Goal: Task Accomplishment & Management: Manage account settings

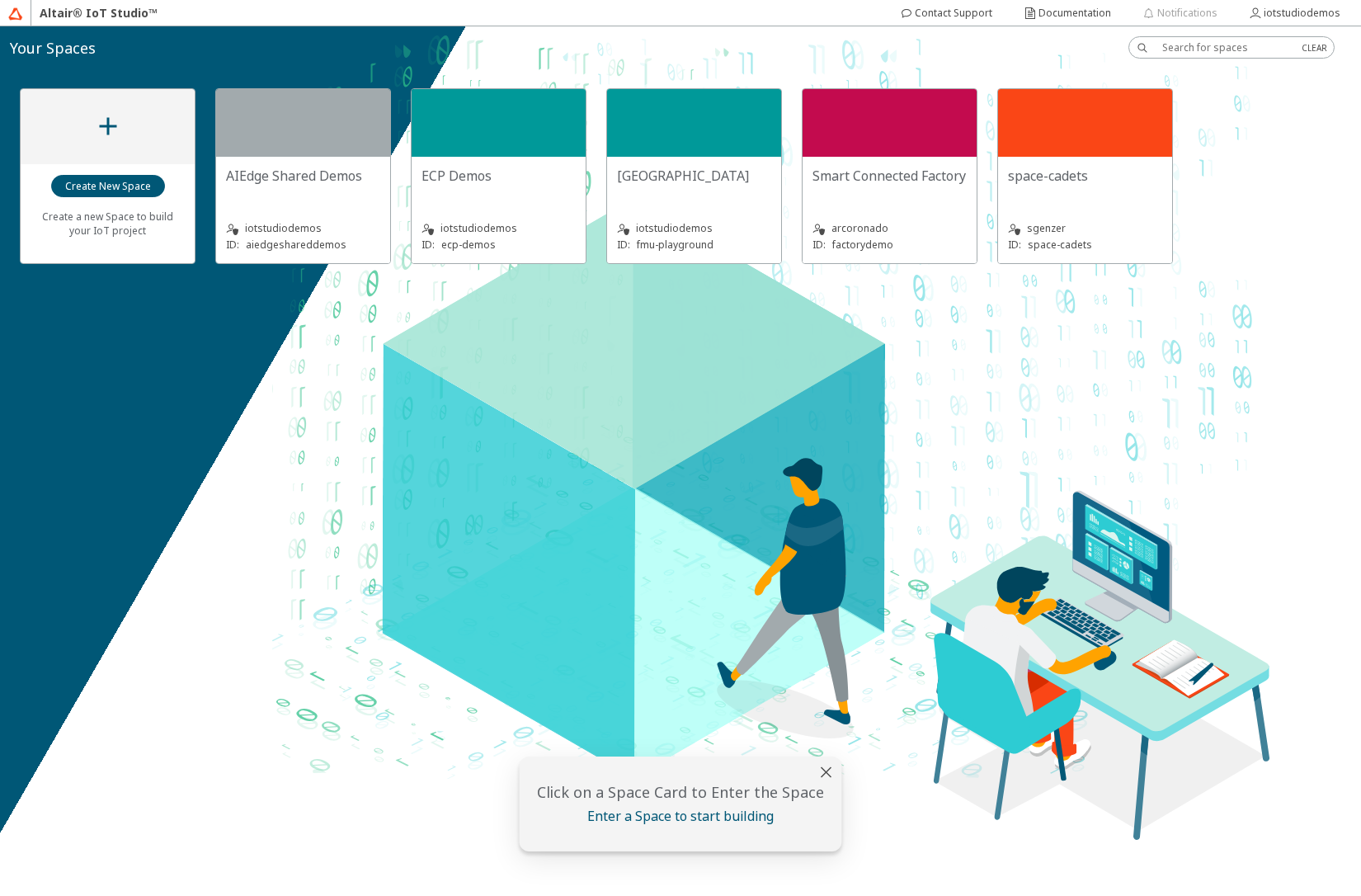
click at [659, 203] on div "iotstudiodemos ID: fmu-playground" at bounding box center [693, 227] width 154 height 54
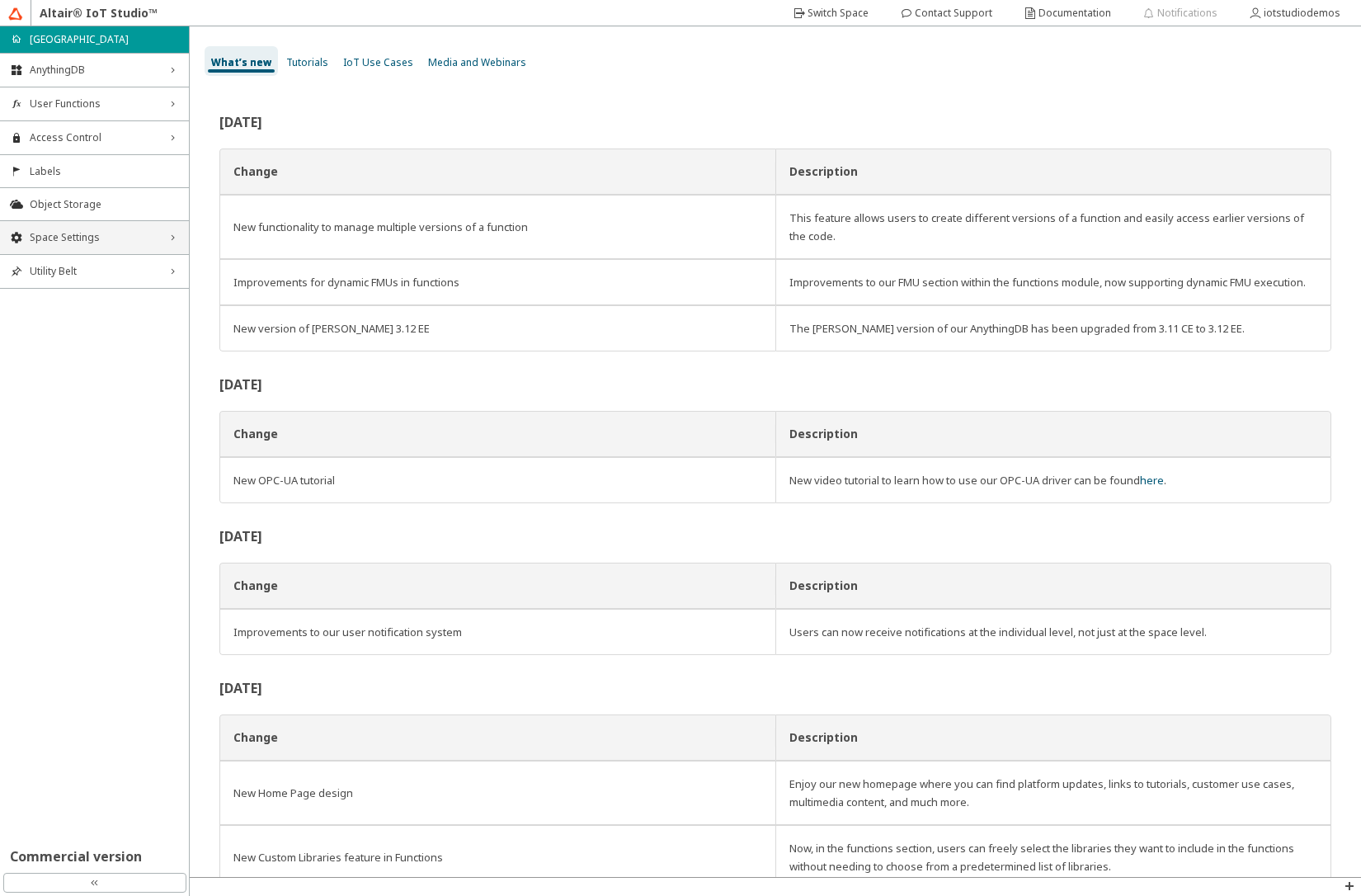
click at [108, 241] on span "Space Settings" at bounding box center [94, 237] width 129 height 13
click at [104, 352] on span "AU Management" at bounding box center [104, 348] width 149 height 13
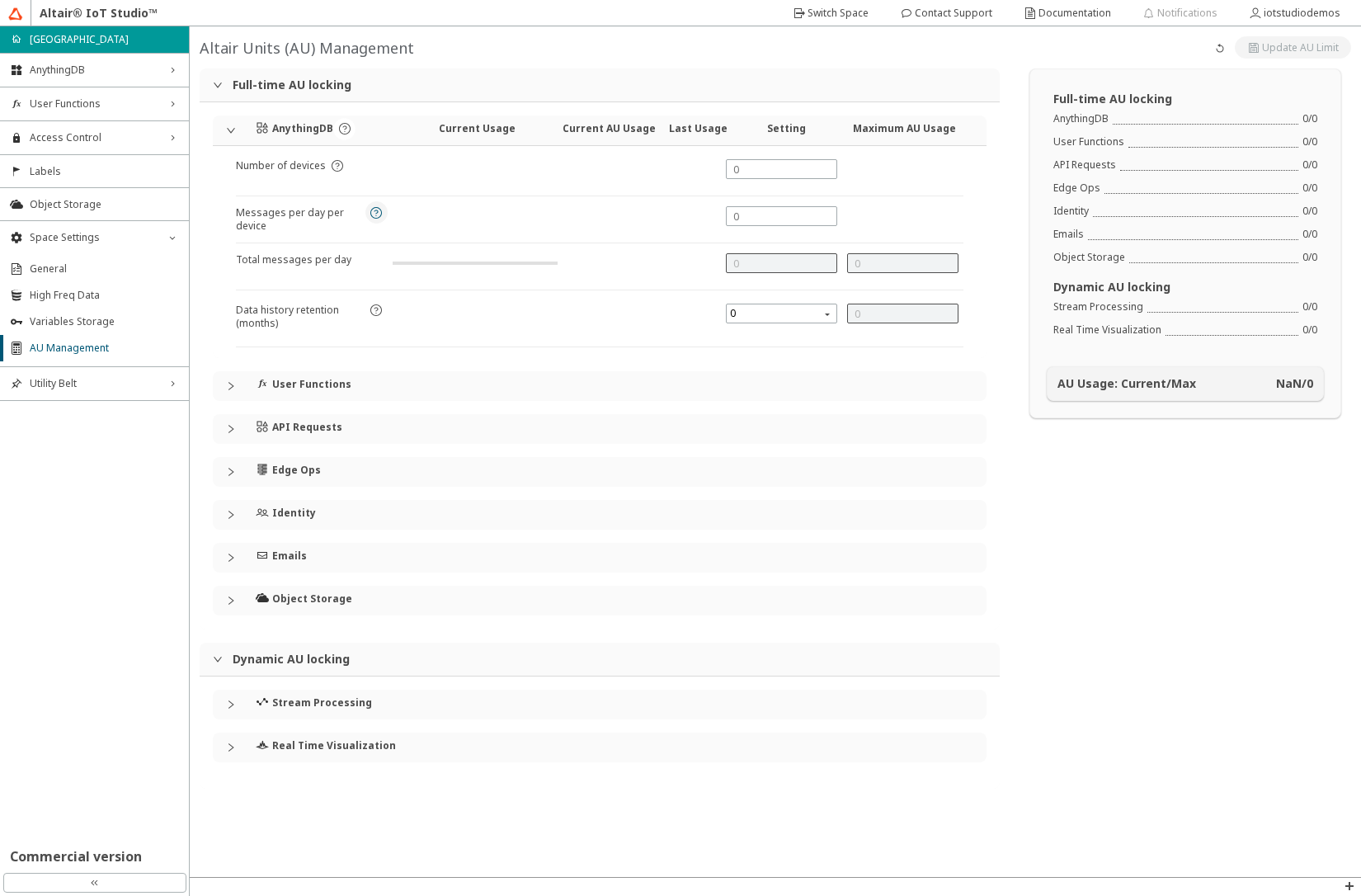
type input "144000"
type input "7"
type input "0"
click at [359, 262] on iron-icon at bounding box center [364, 260] width 12 height 13
click at [754, 177] on div at bounding box center [781, 169] width 112 height 20
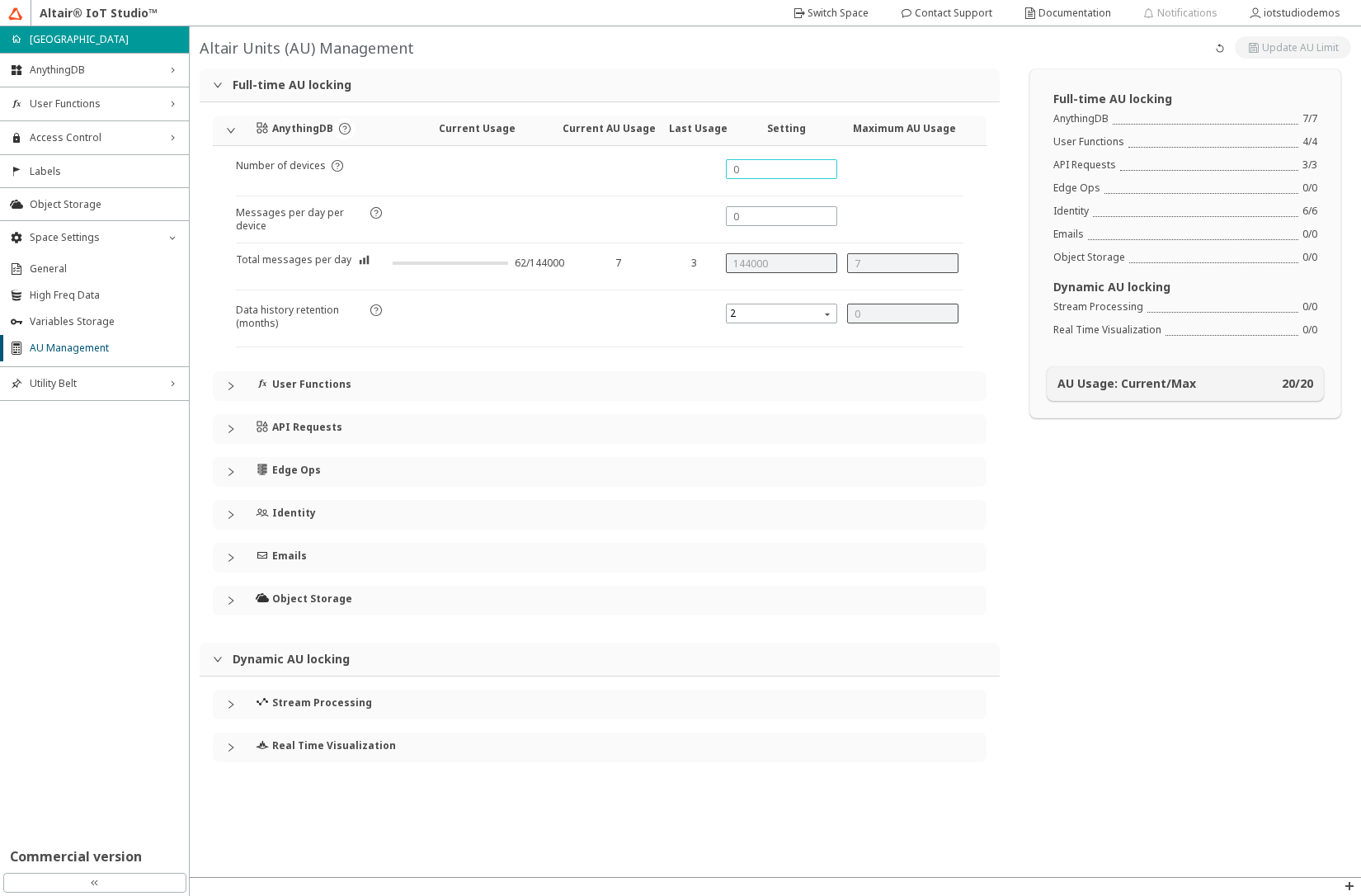
type input "2"
type input "0"
type input "2"
click at [742, 220] on input "text" at bounding box center [782, 217] width 96 height 14
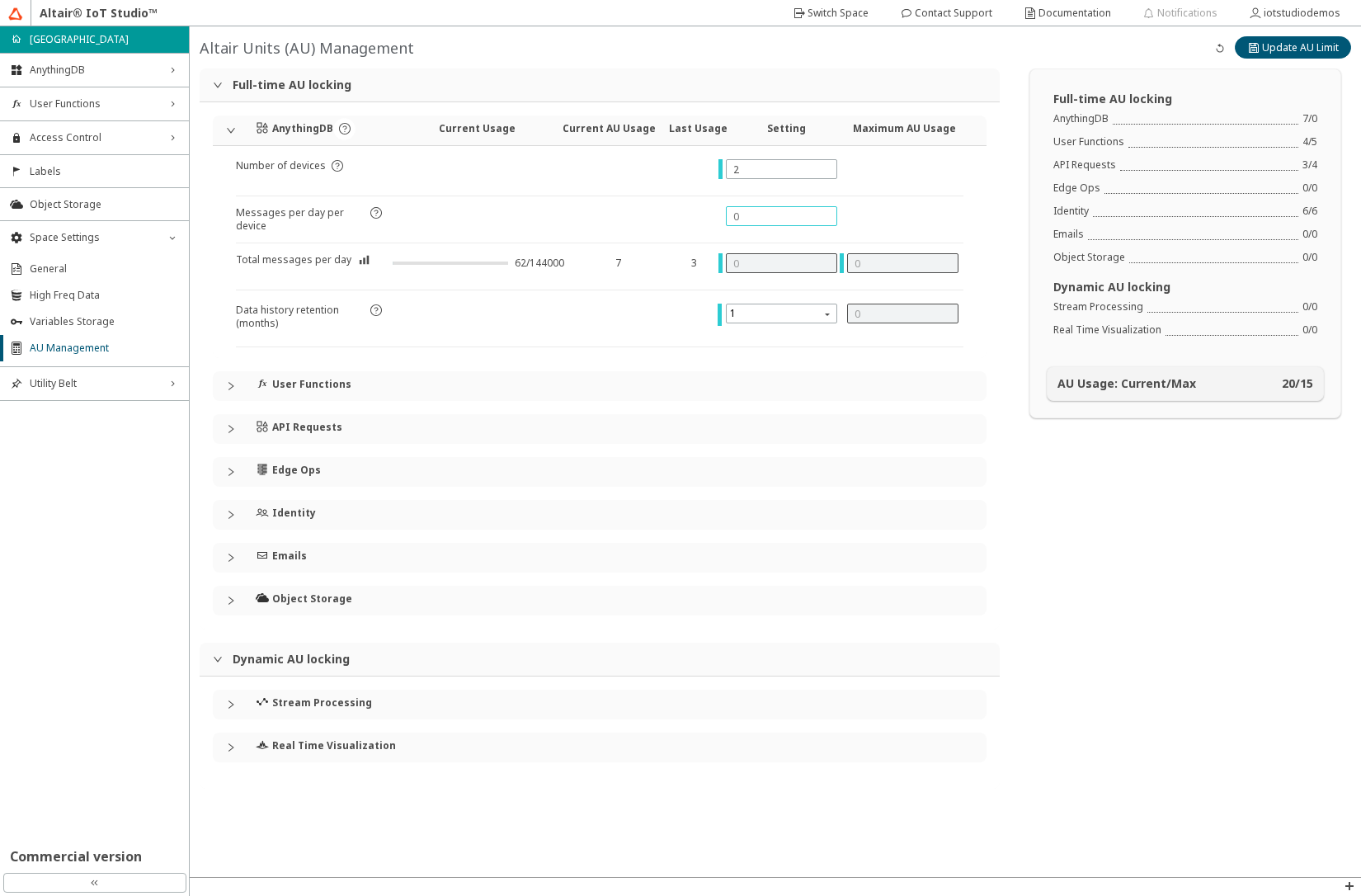
type input "1"
type input "2"
type input "10"
type input "20"
type input "100"
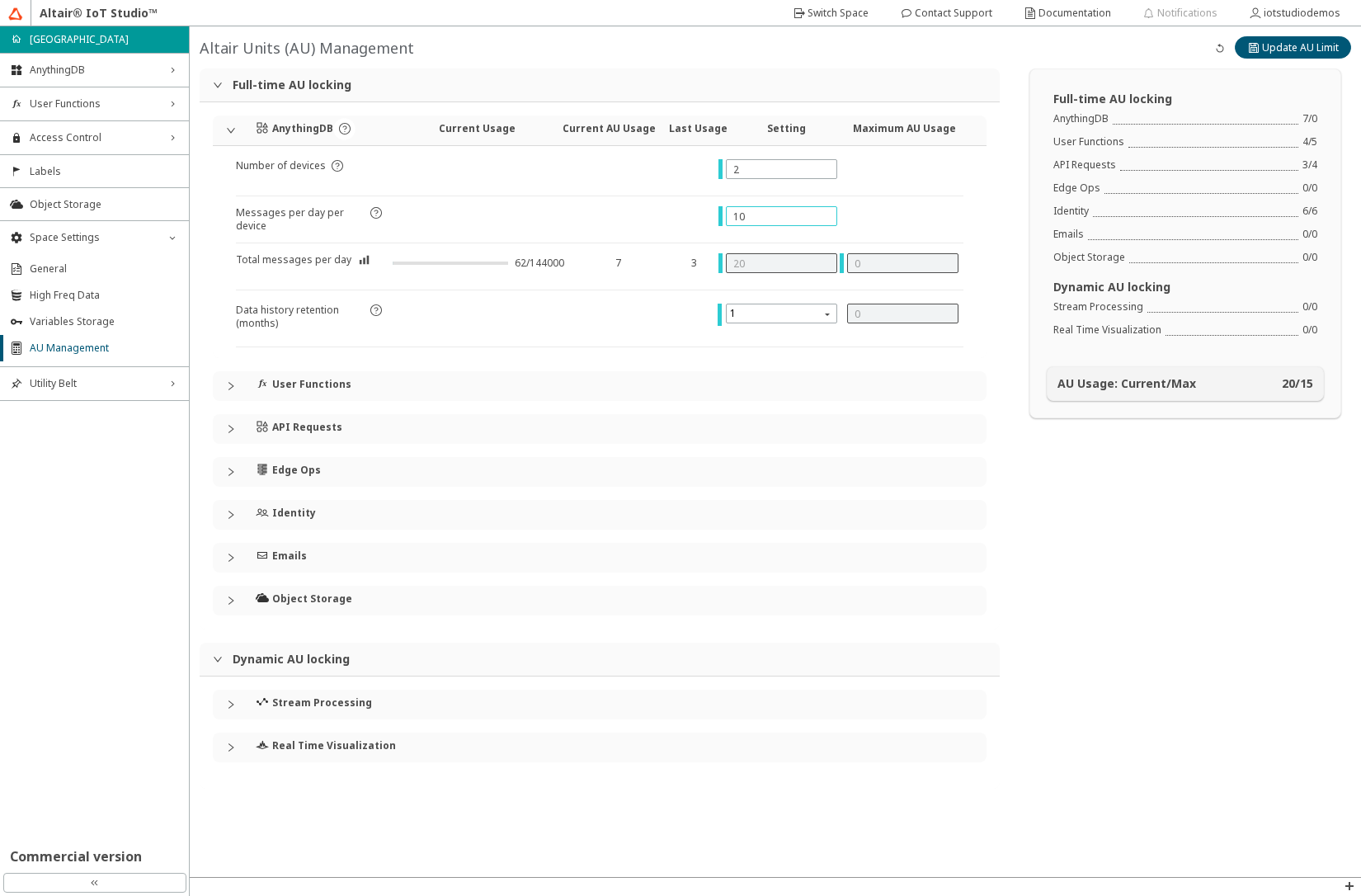
type input "200"
type input "1000"
type input "2000"
type input "1"
type input "1000"
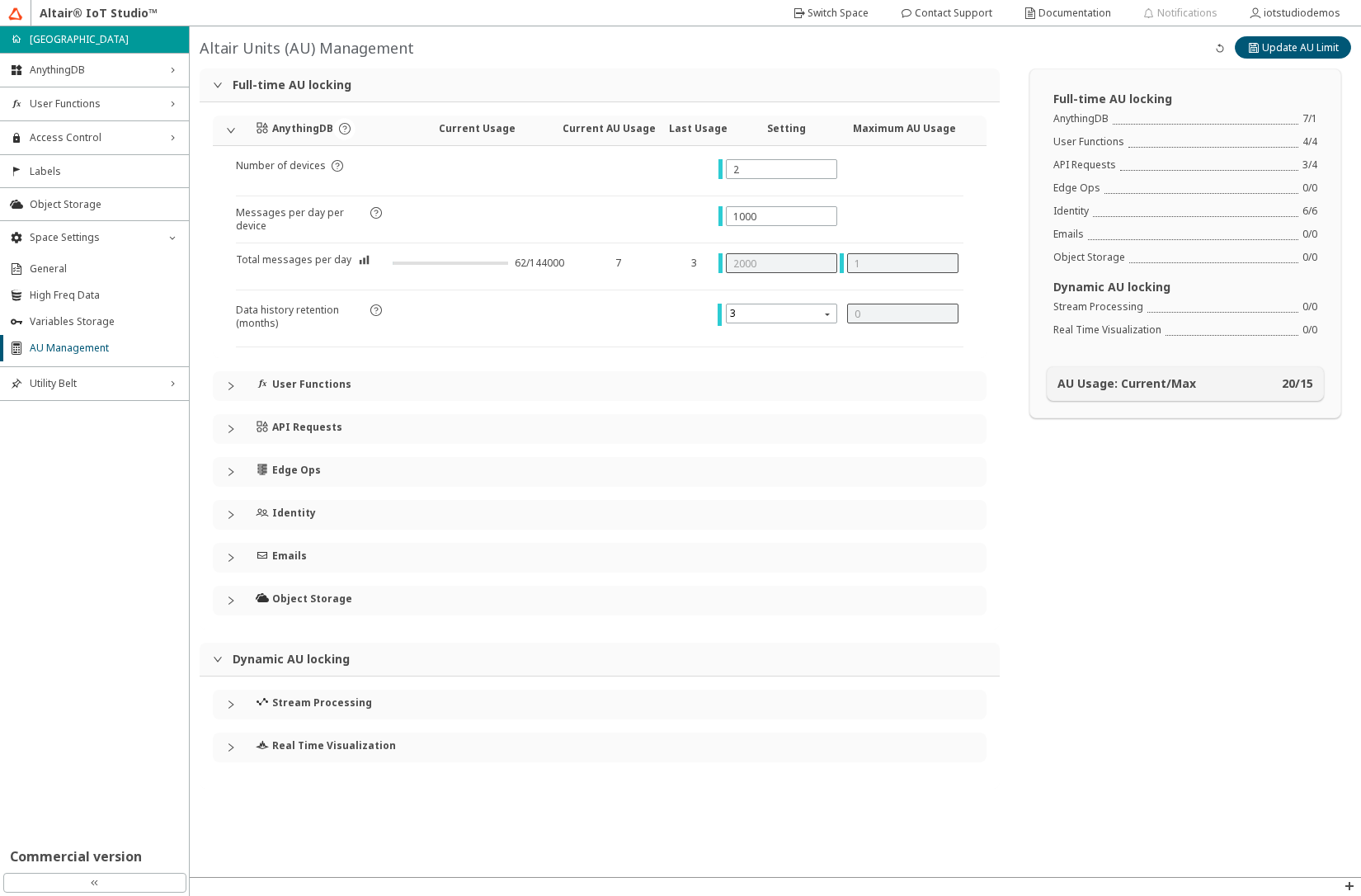
click at [993, 303] on div "AnythingDB Current Usage Current AU Usage Last Usage Setting Maximum AU Usage N…" at bounding box center [600, 366] width 801 height 527
click at [228, 386] on icon "collapsed" at bounding box center [230, 386] width 10 height 10
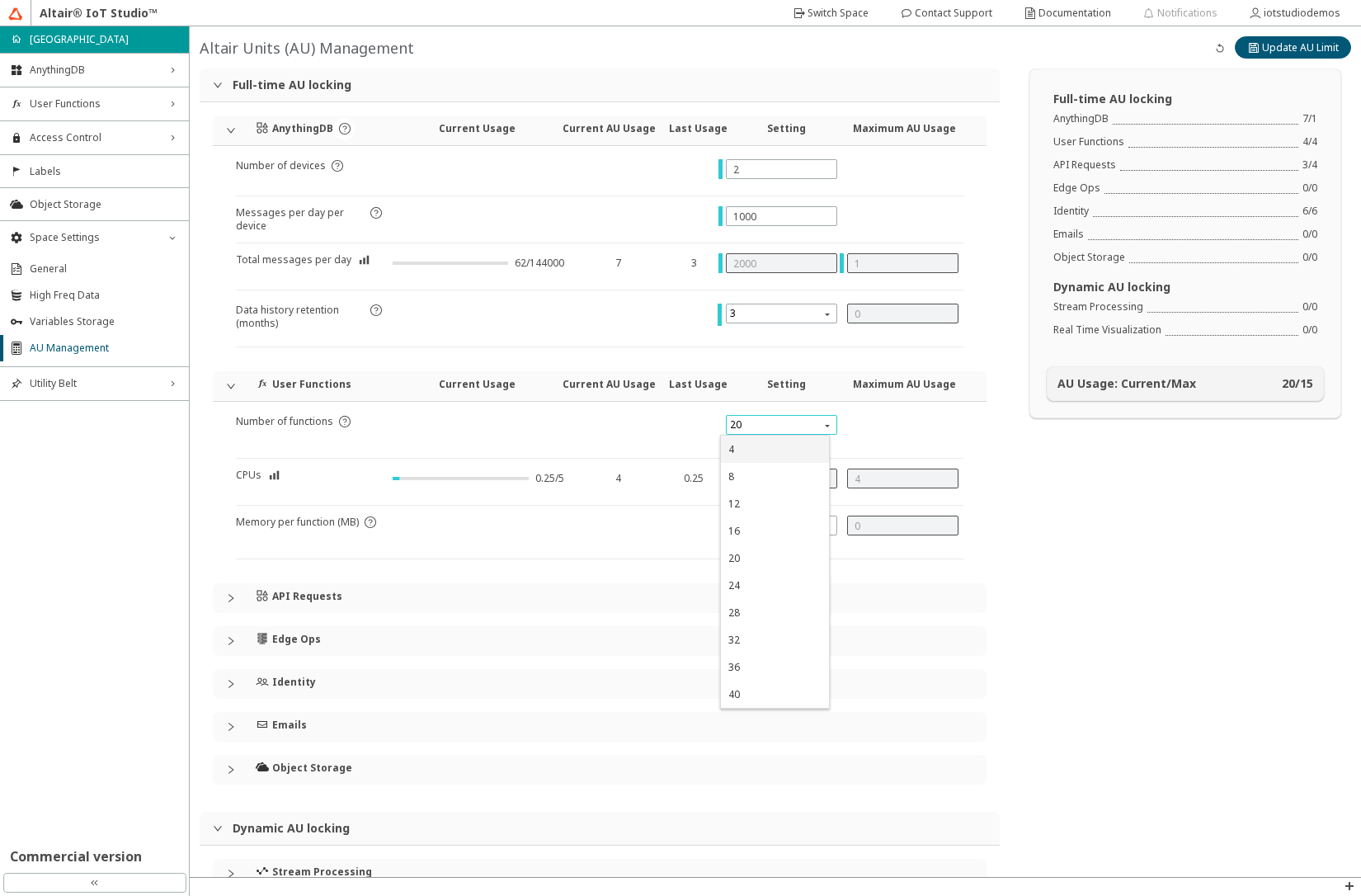
click at [768, 431] on span "20" at bounding box center [783, 425] width 106 height 20
click at [755, 474] on div "8" at bounding box center [775, 477] width 93 height 14
type input "2"
type input "1"
click at [223, 599] on div "API Requests" at bounding box center [599, 598] width 774 height 29
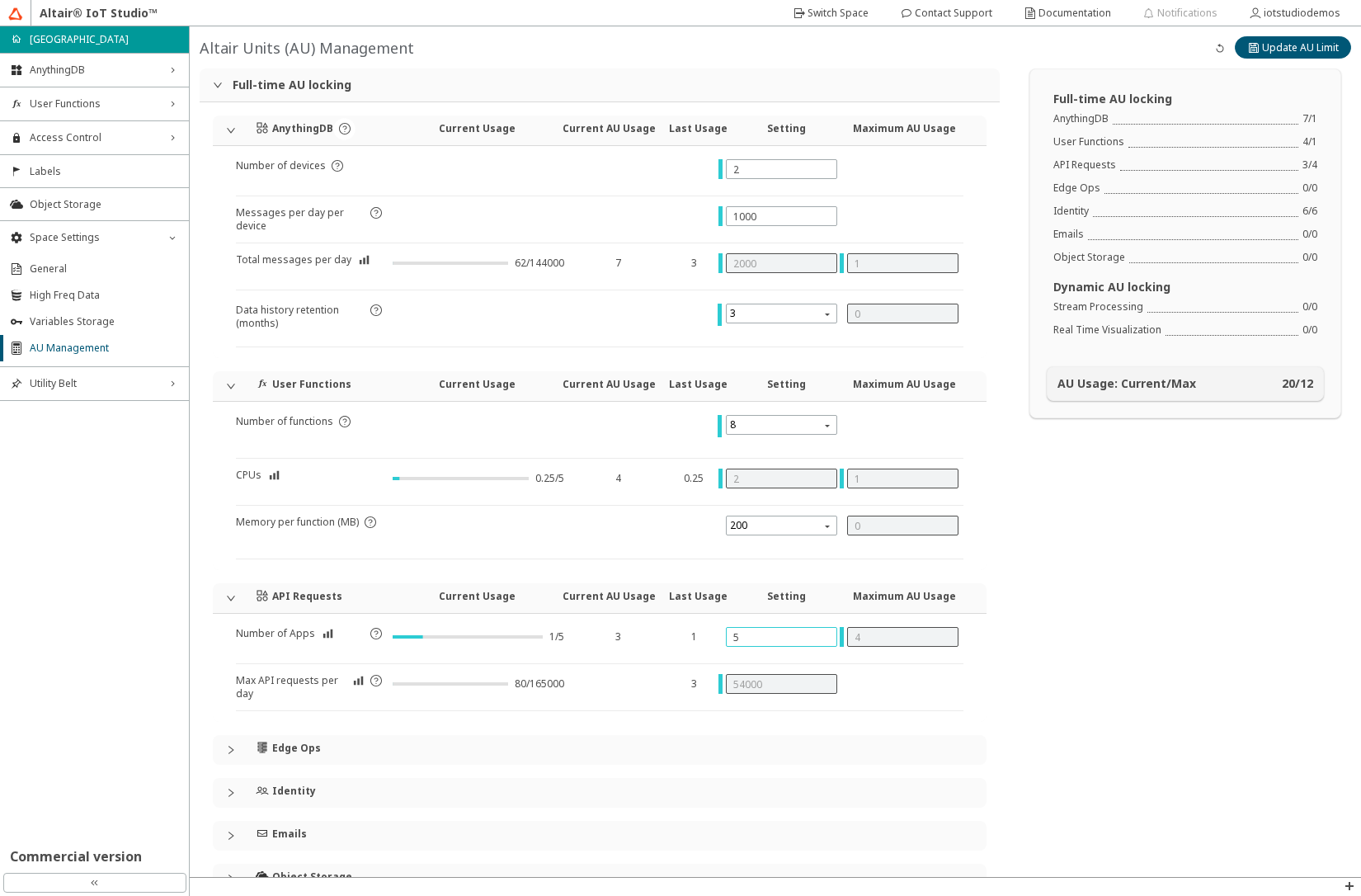
drag, startPoint x: 756, startPoint y: 638, endPoint x: 725, endPoint y: 635, distance: 31.1
click at [726, 635] on div "5" at bounding box center [781, 637] width 112 height 20
type input "2"
type input "1"
type input "55000"
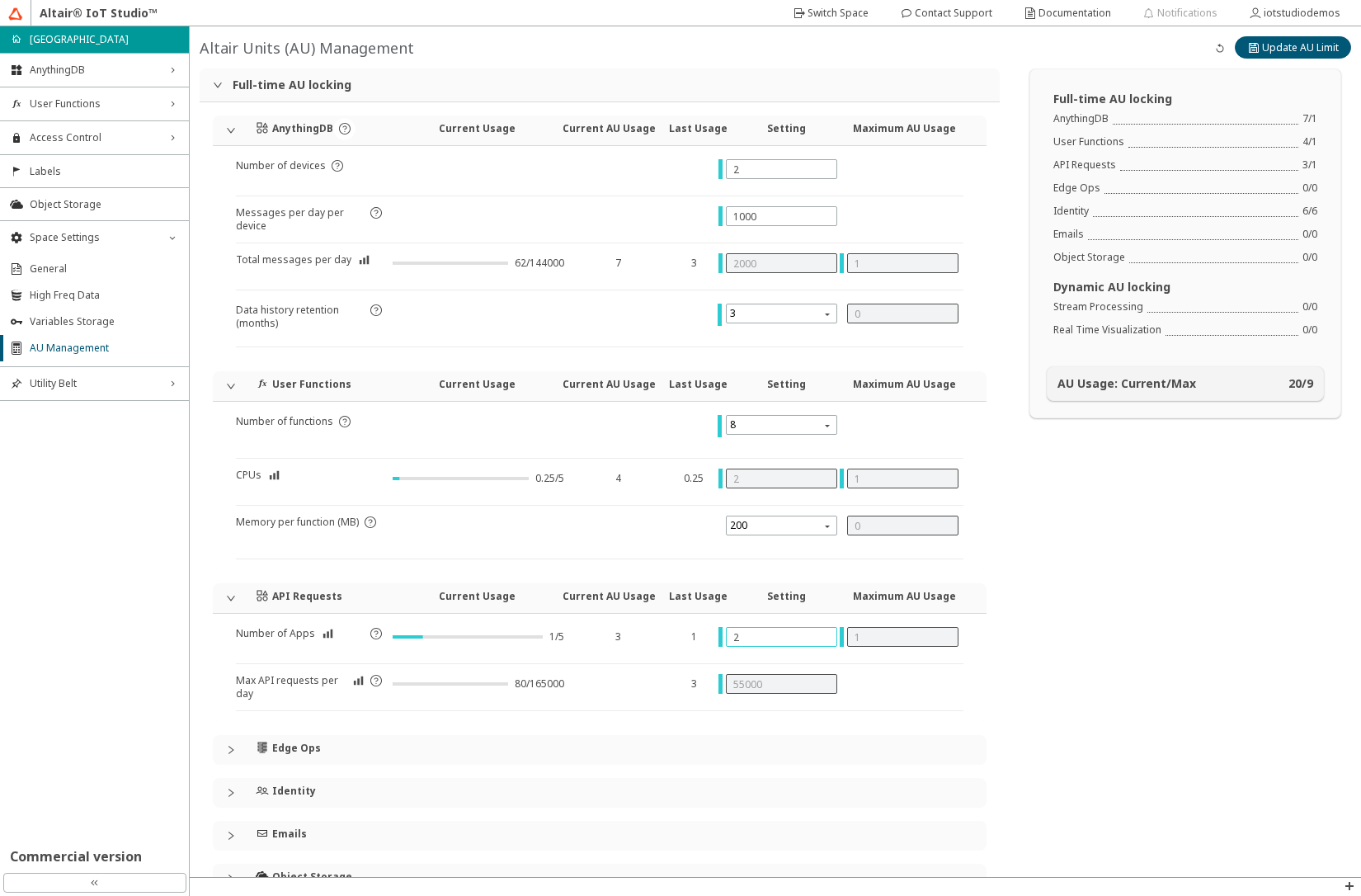
type input "2"
click at [1056, 671] on div "Full-time AU locking AnythingDB 7 / 1 User Functions 4 / 1 API Requests 3 / 1 E…" at bounding box center [1185, 568] width 352 height 999
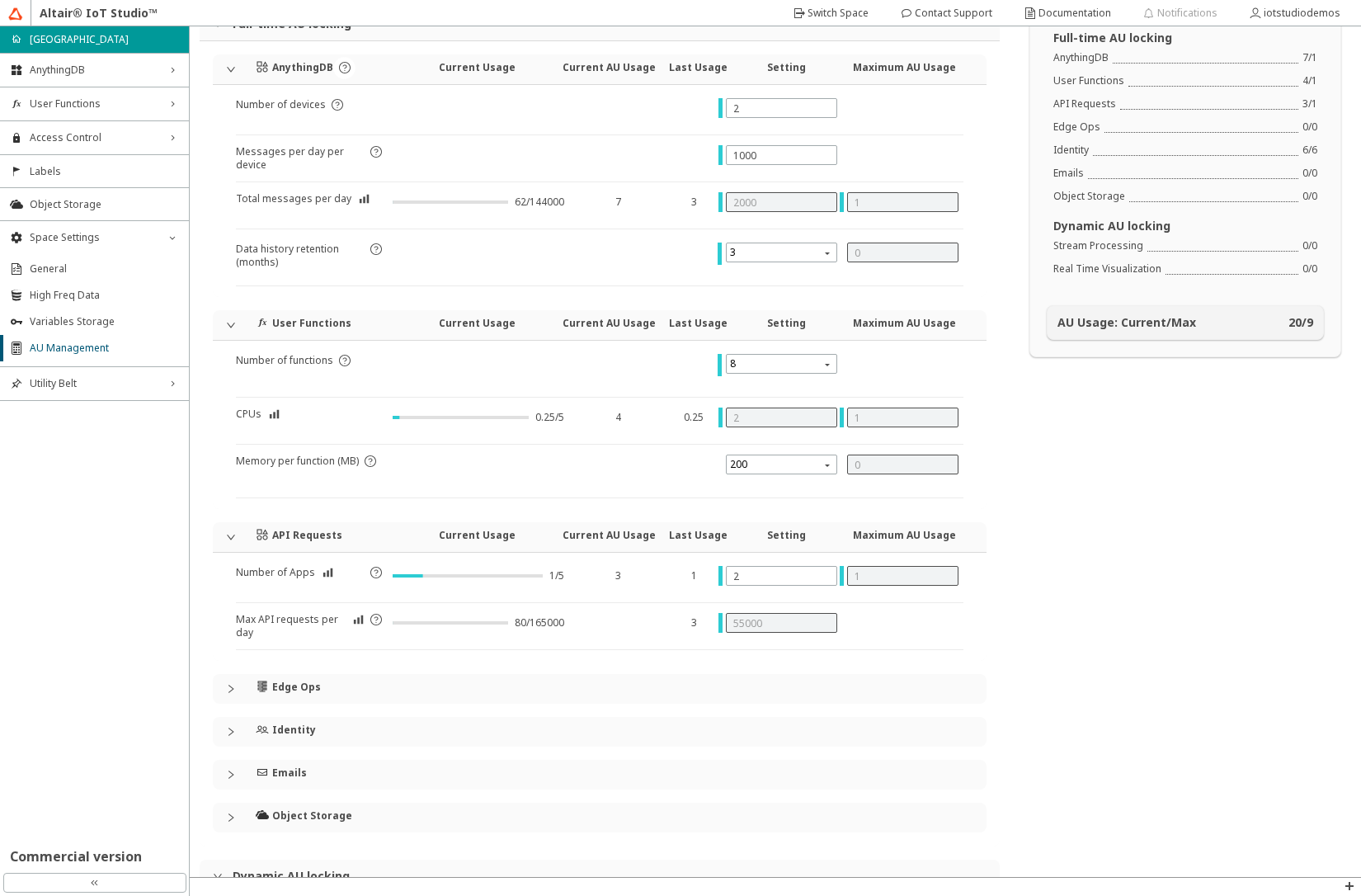
scroll to position [99, 0]
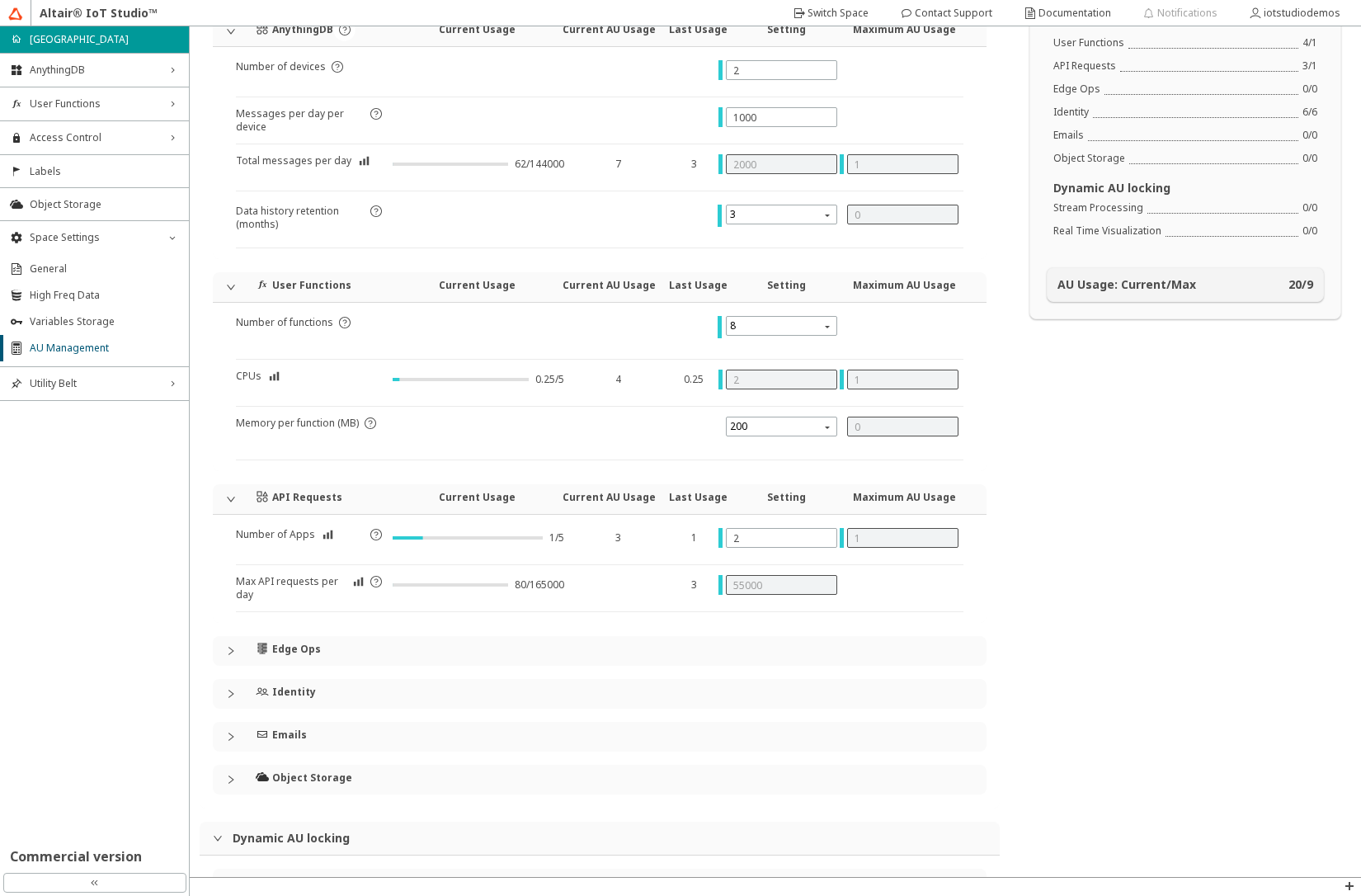
click at [230, 656] on div "Edge Ops" at bounding box center [599, 651] width 774 height 29
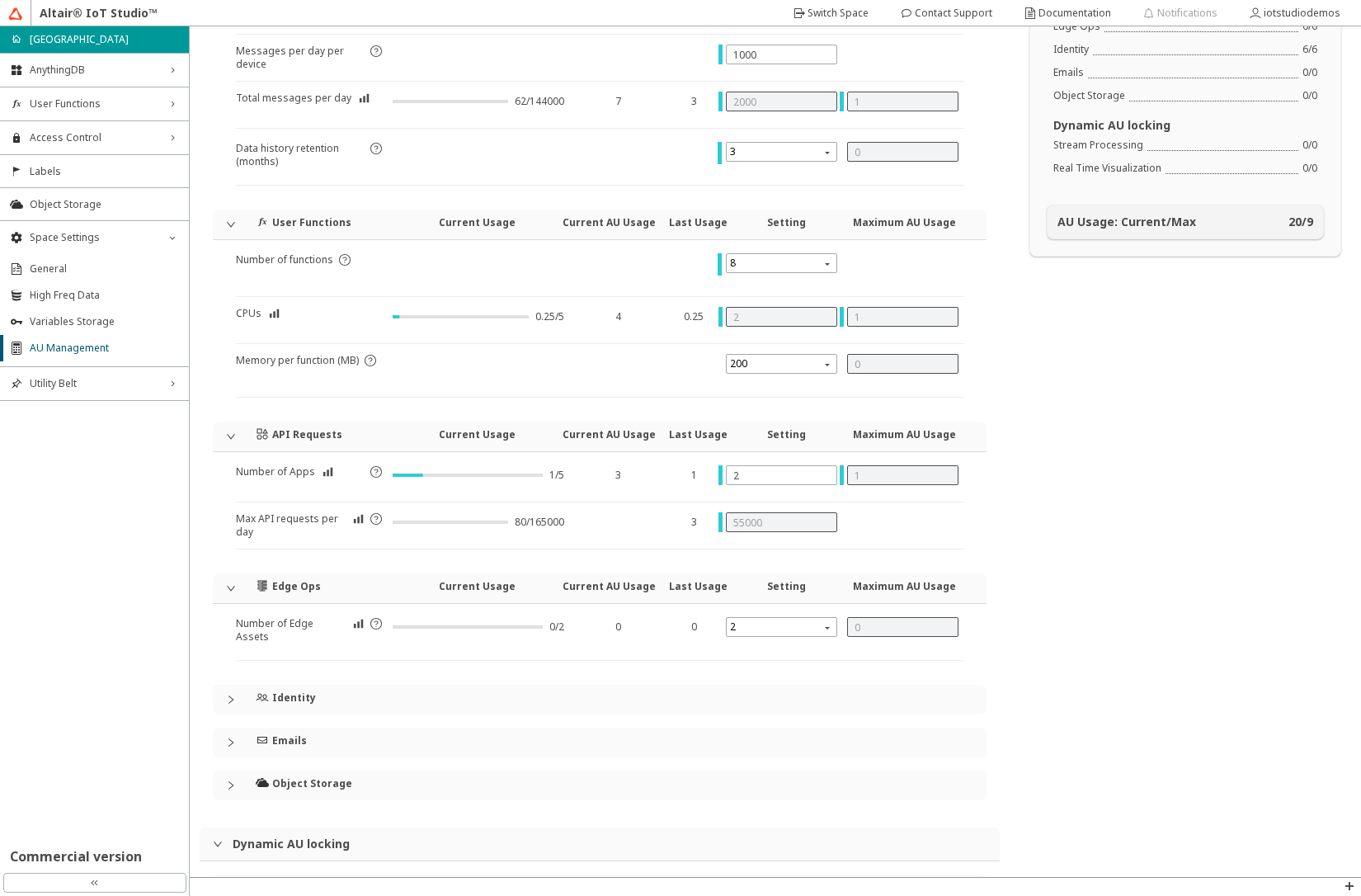
scroll to position [258, 0]
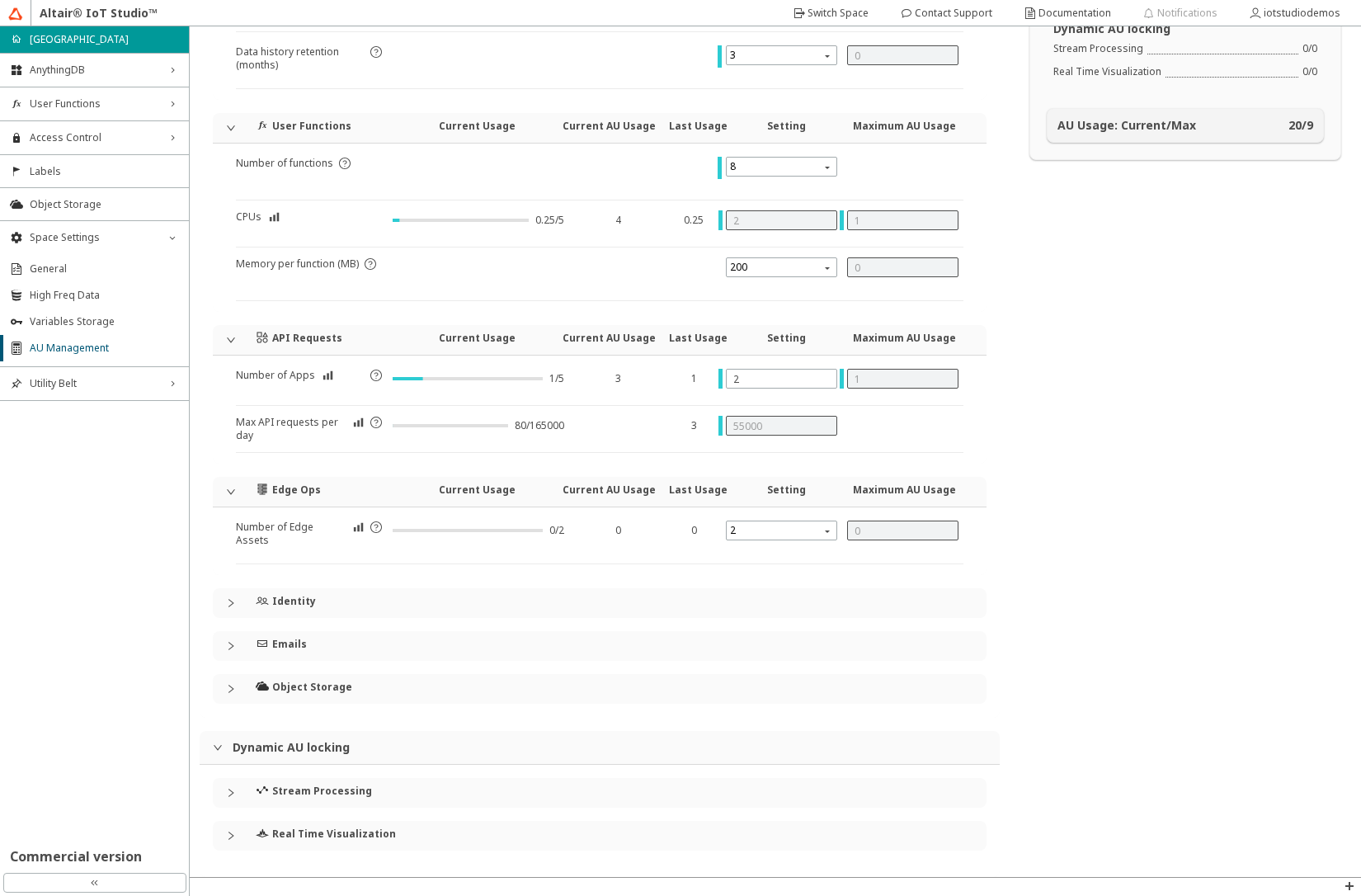
click at [225, 603] on div "Identity" at bounding box center [599, 602] width 774 height 29
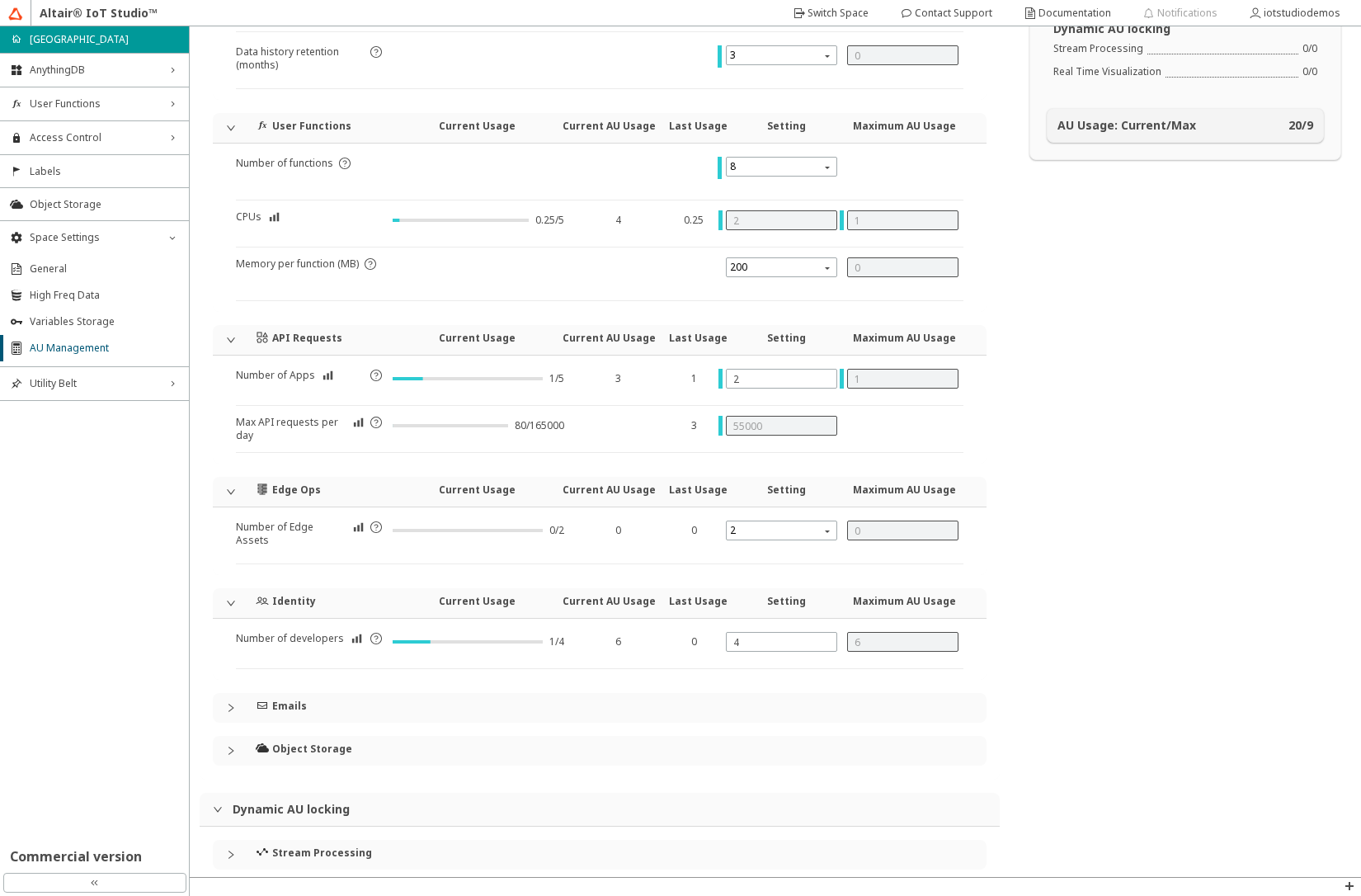
click at [227, 748] on icon "collapsed" at bounding box center [230, 751] width 10 height 10
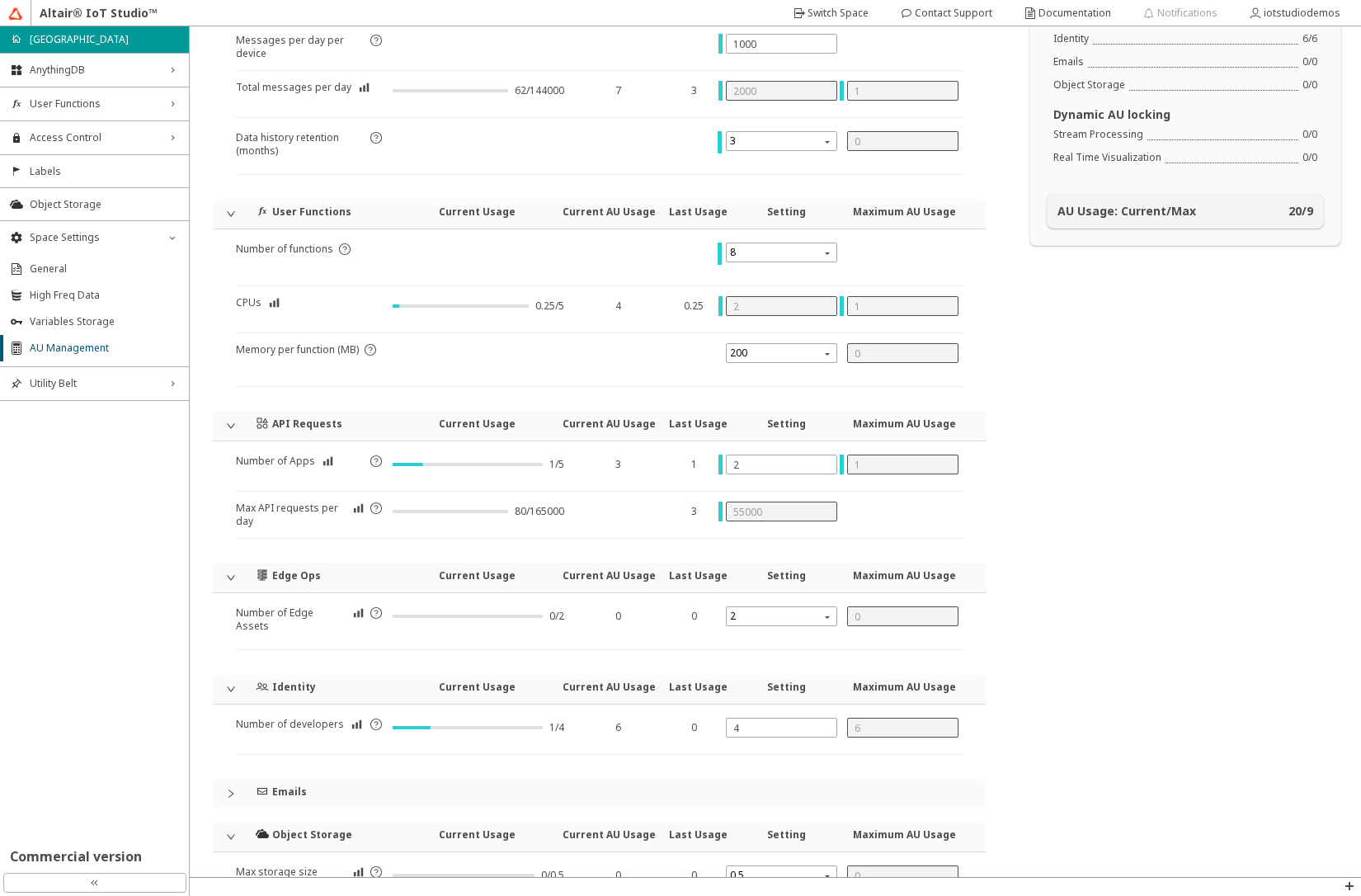
scroll to position [0, 0]
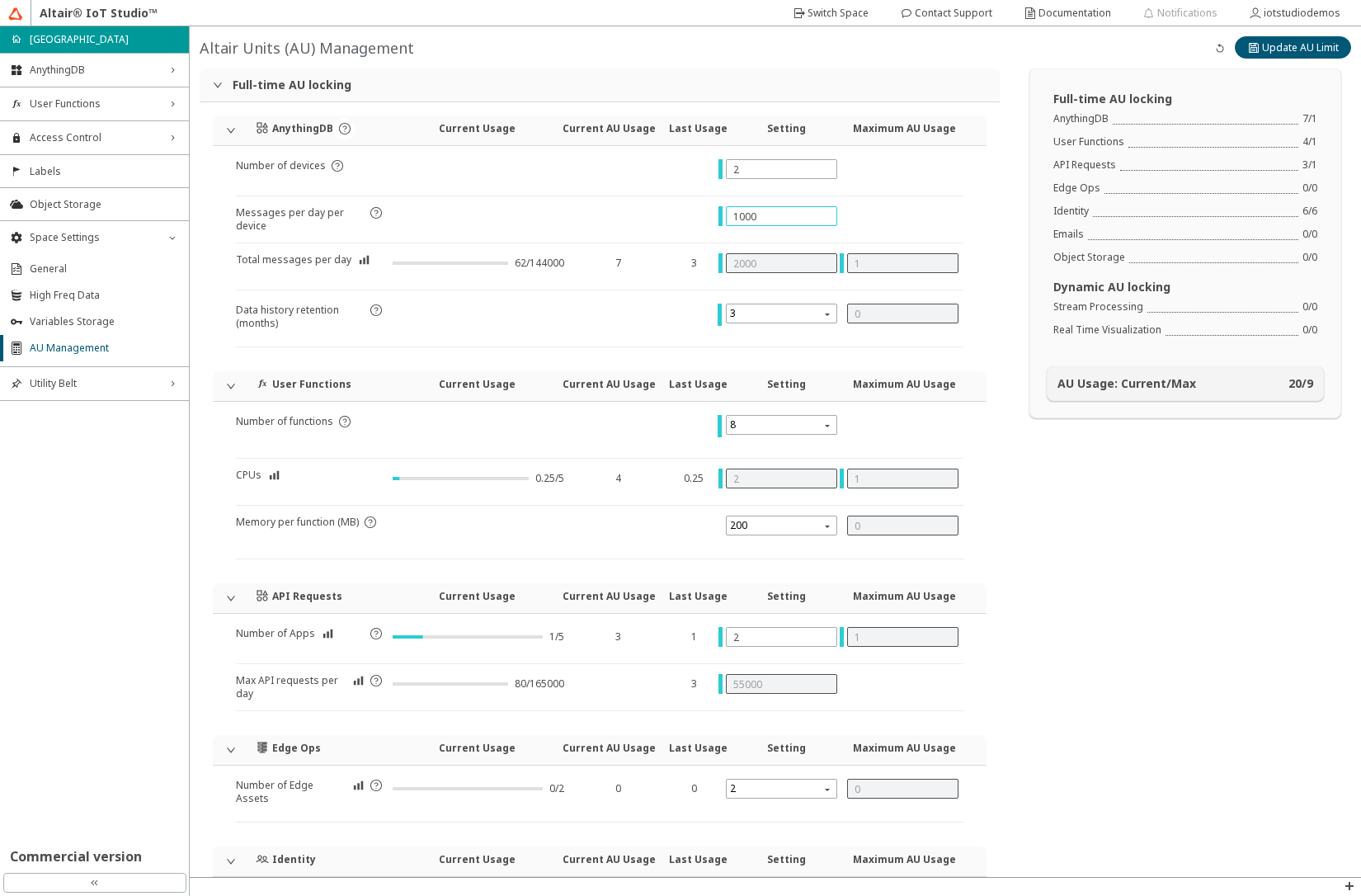
drag, startPoint x: 734, startPoint y: 218, endPoint x: 726, endPoint y: 214, distance: 8.9
click at [726, 214] on div "1000" at bounding box center [781, 216] width 112 height 20
type input "3000"
type input "6000"
type input "5"
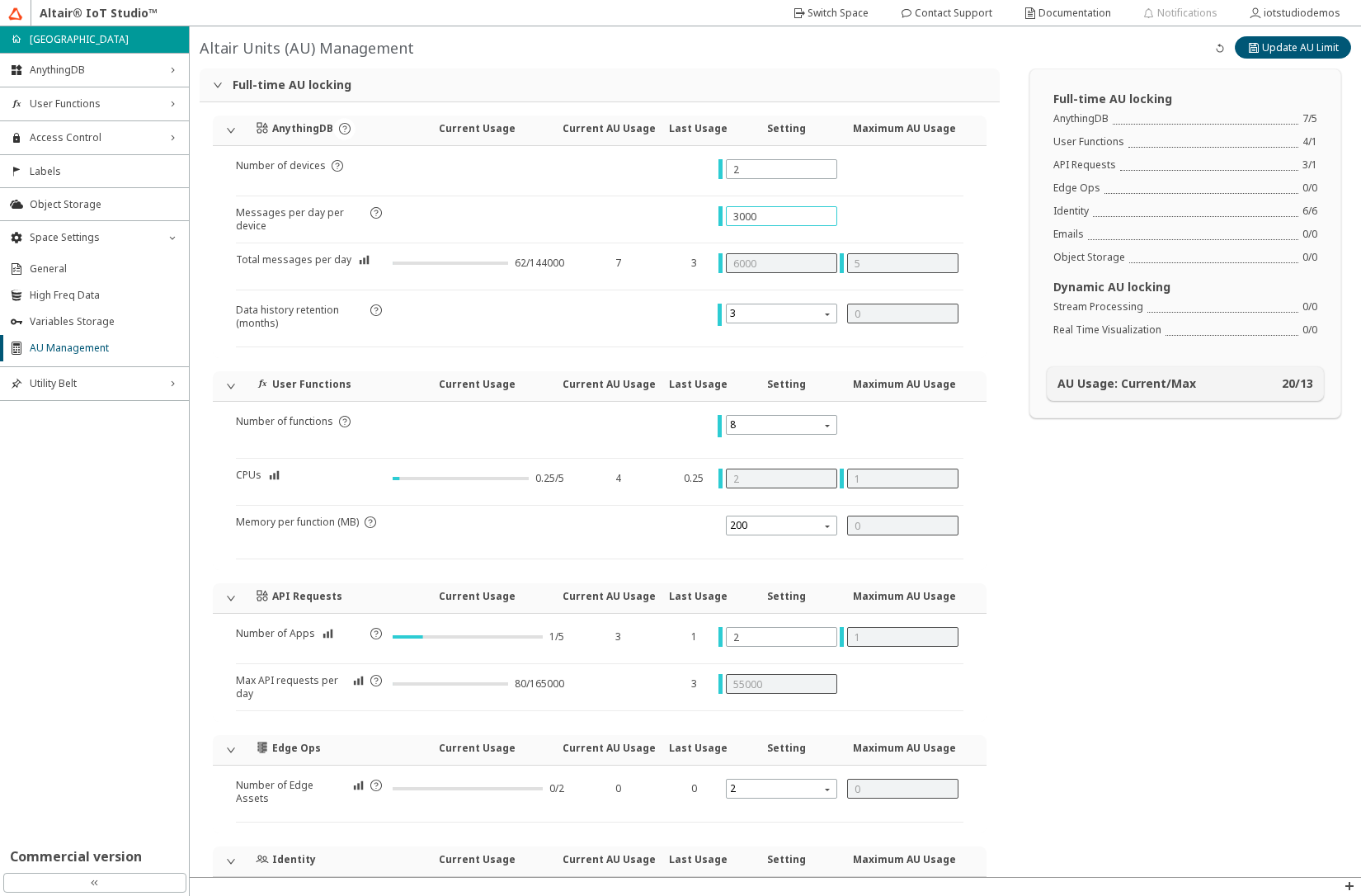
type input "0"
type input "2"
type input "6000"
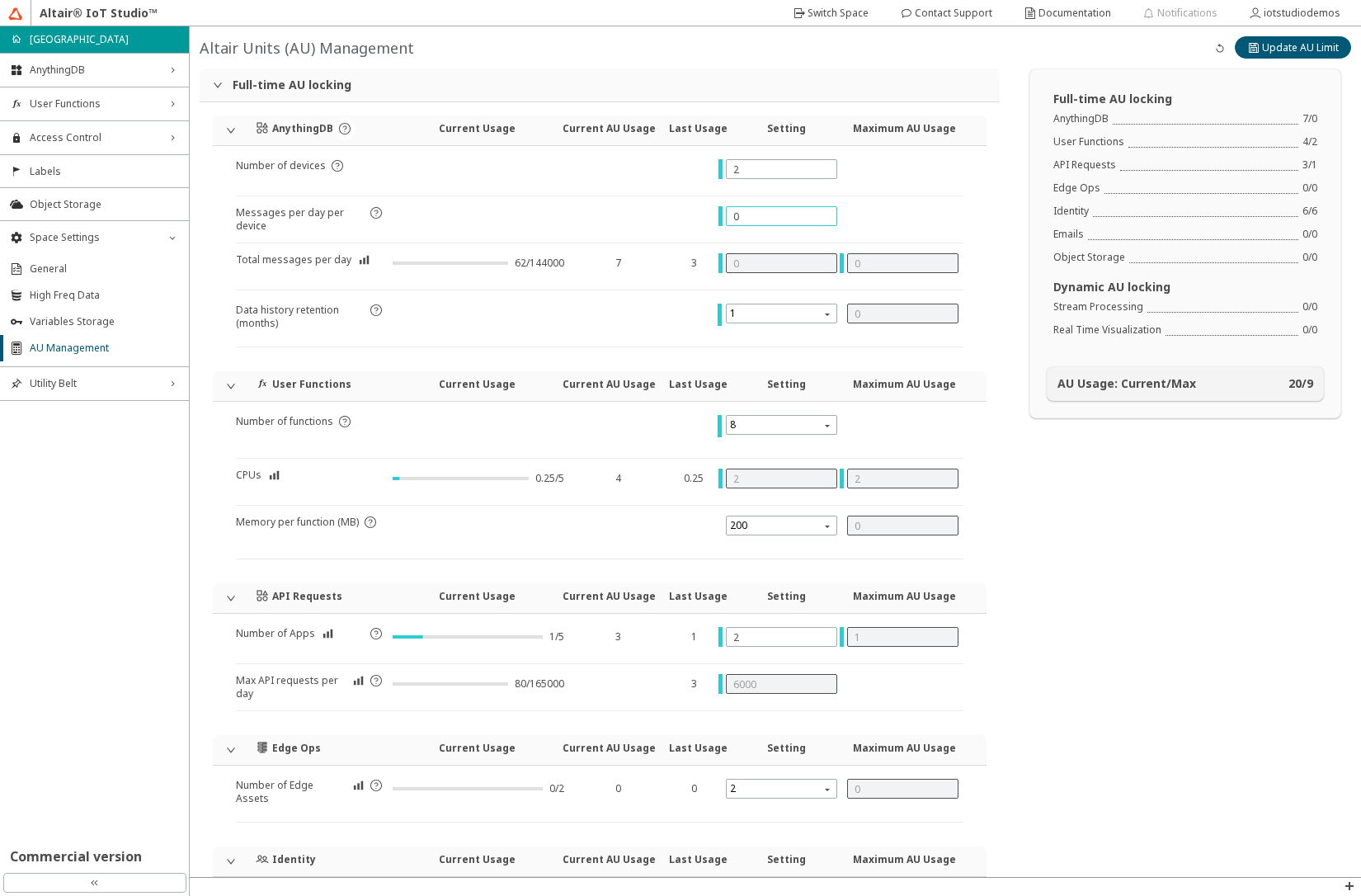
type input "2"
type input "4"
type input "20"
type input "40"
type input "200"
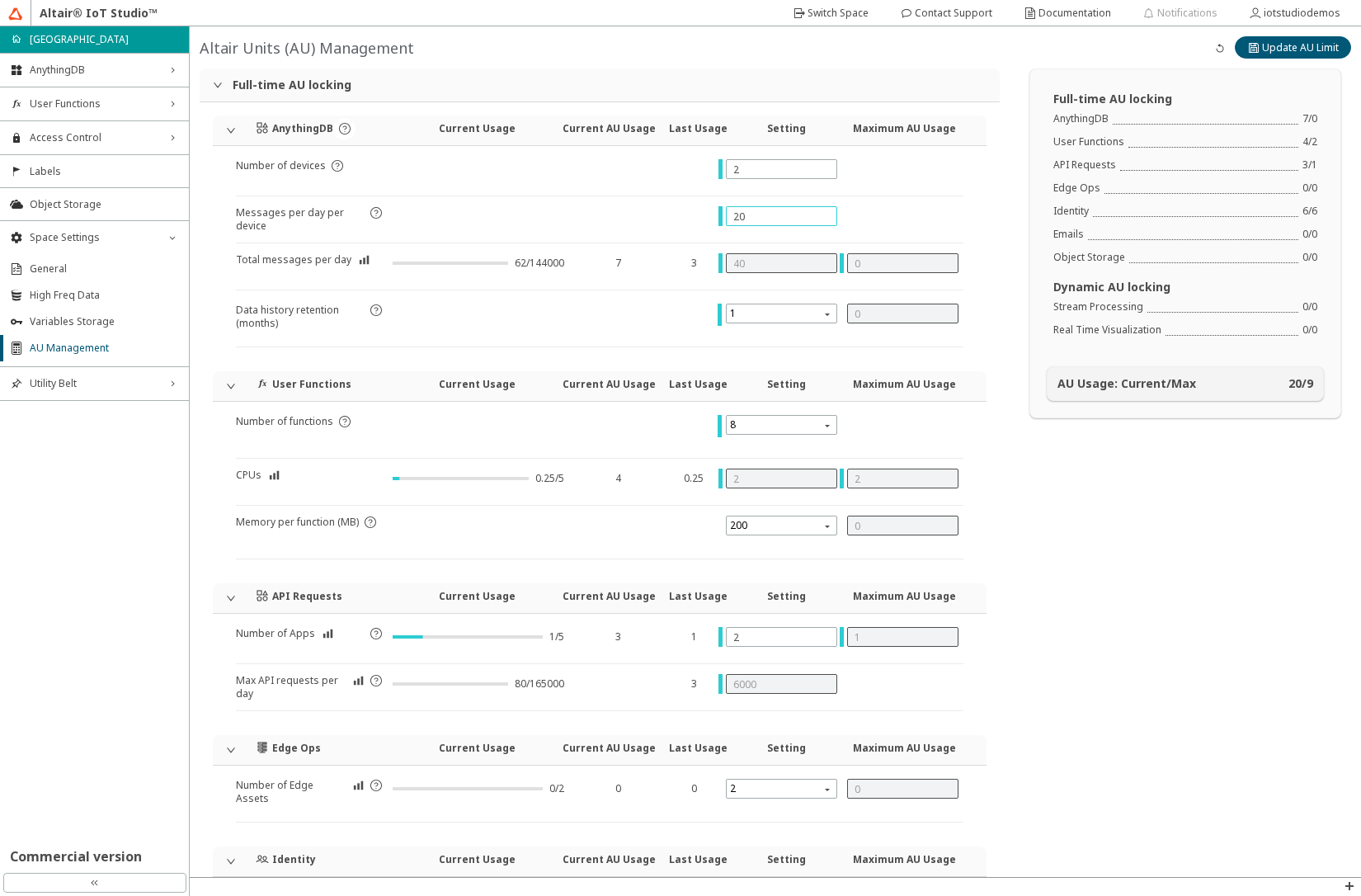
type input "400"
type input "2000"
type input "4000"
type input "5"
type input "1"
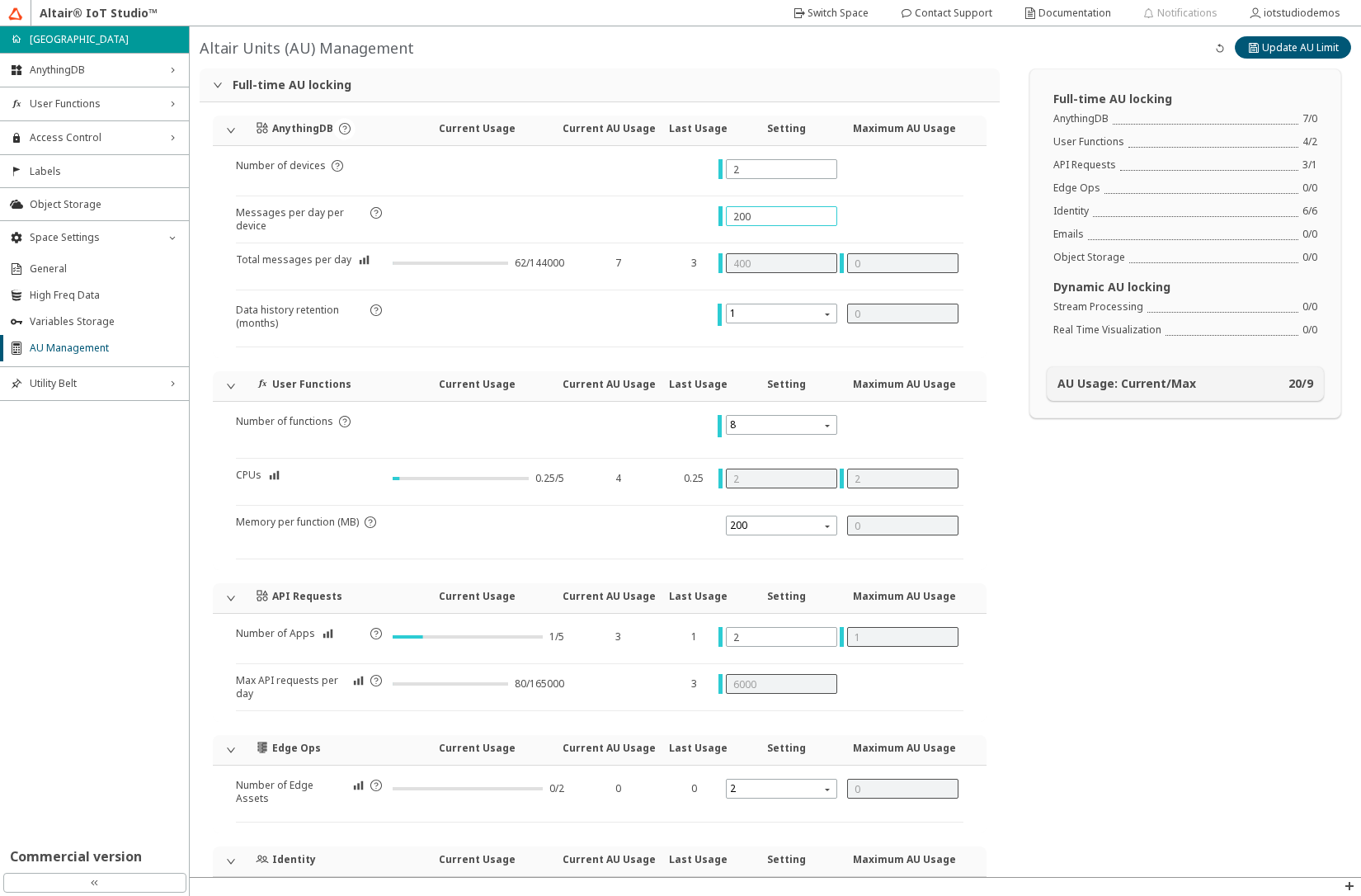
type input "51000"
type input "200"
type input "400"
type input "0"
type input "2"
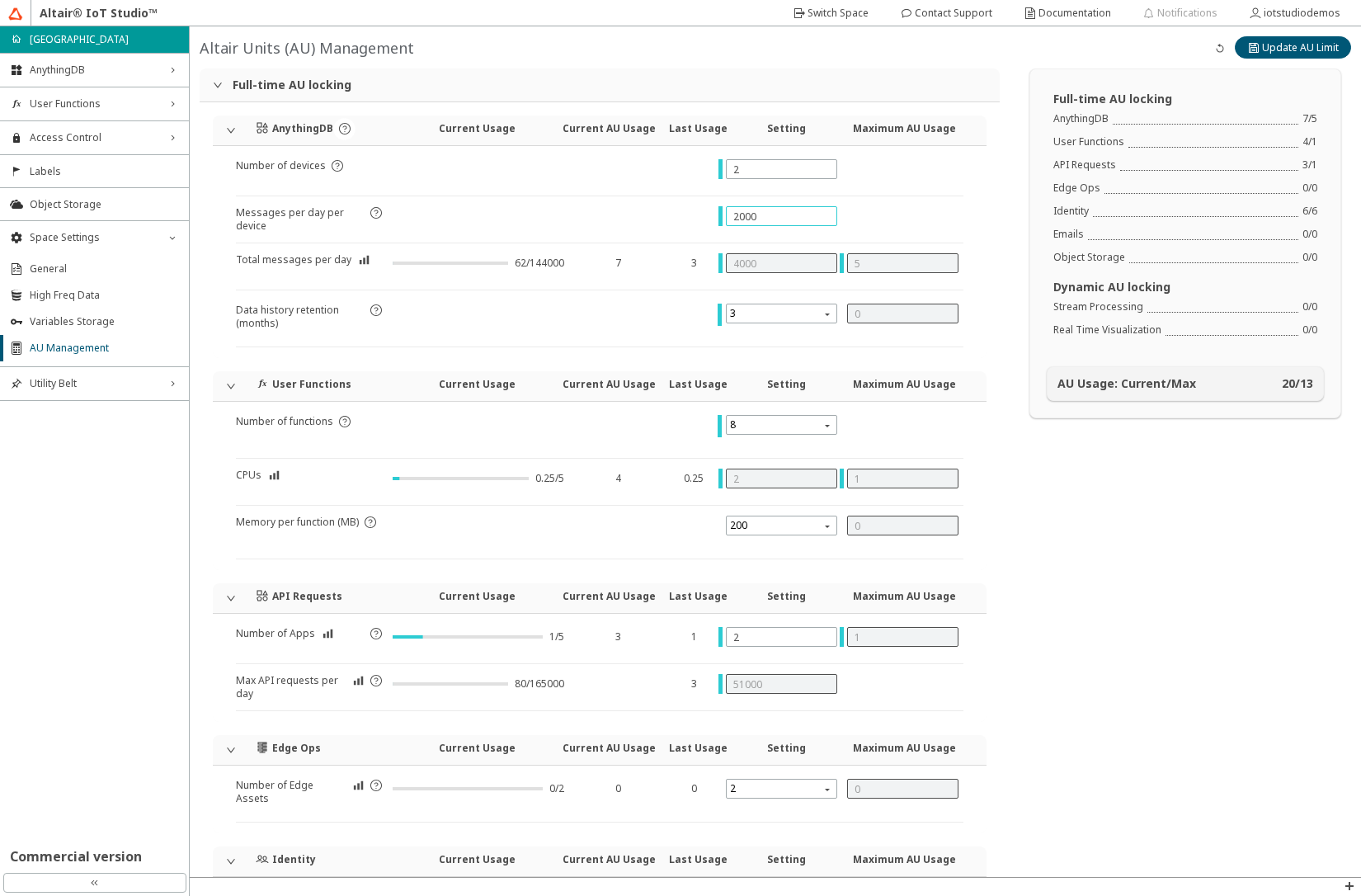
type input "6000"
type input "20"
type input "40"
type input "2"
type input "4"
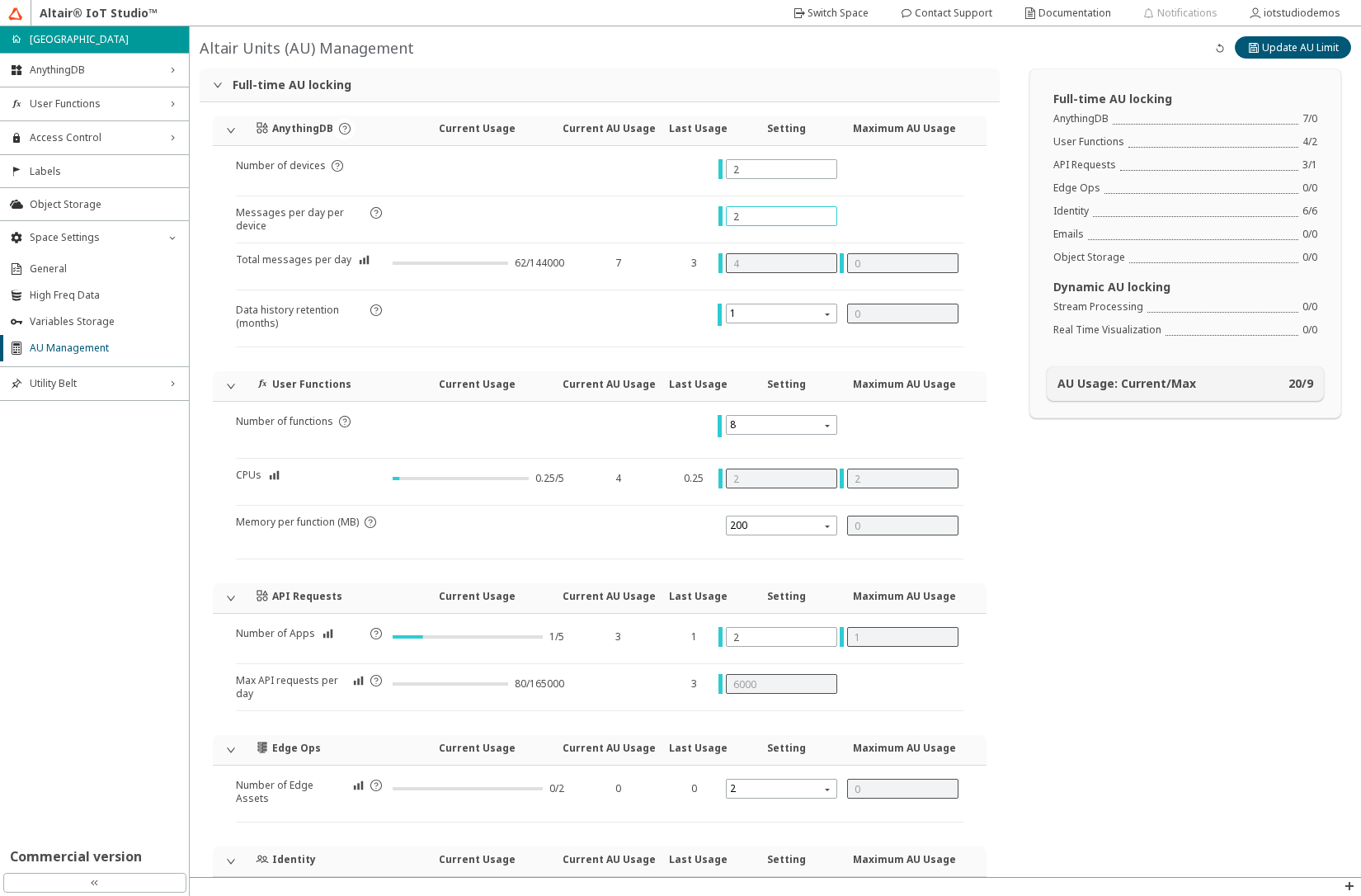
type input "0"
type input "1"
type input "2"
type input "15"
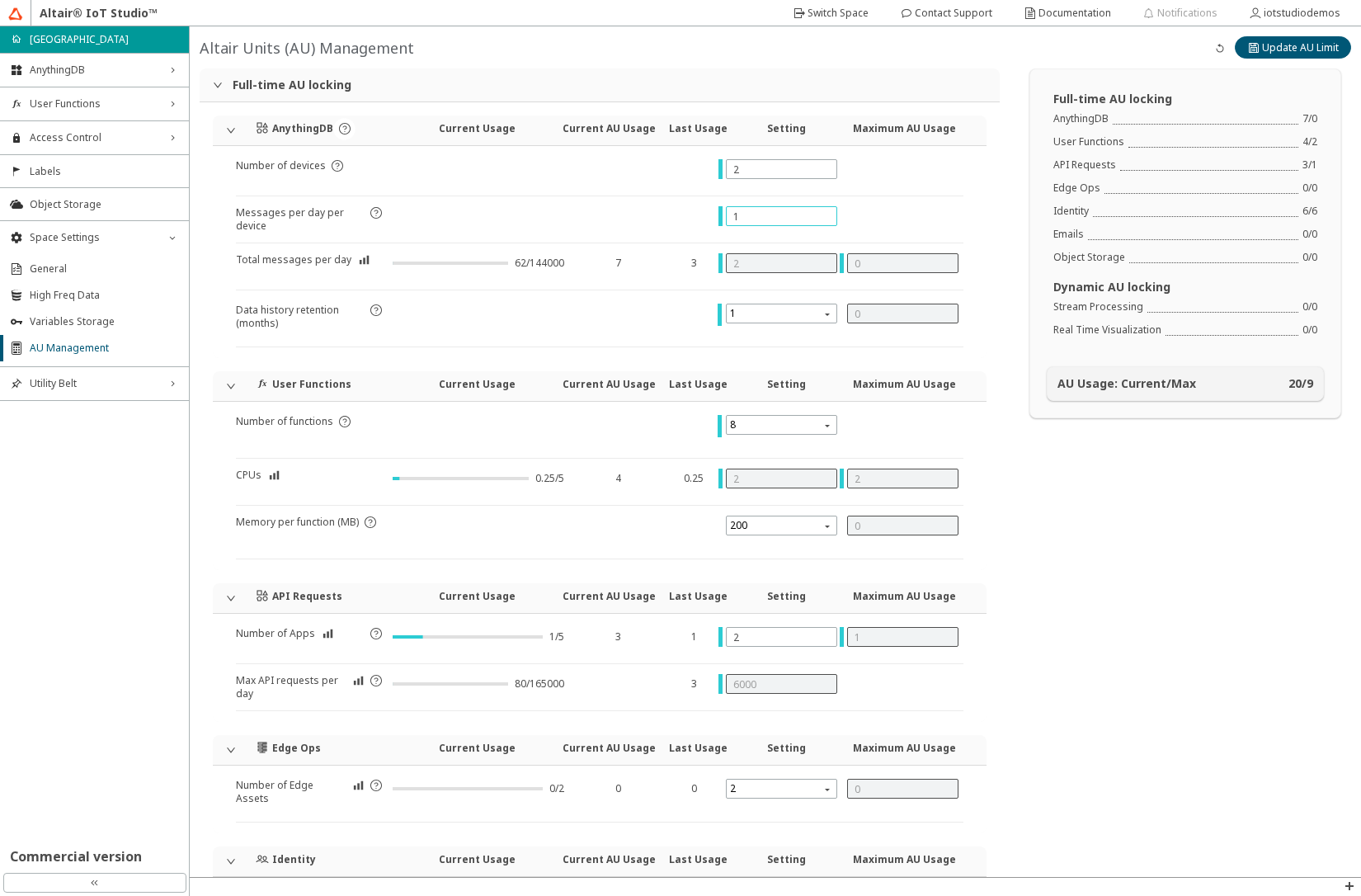
type input "30"
type input "150"
type input "300"
type input "1500"
type input "3000"
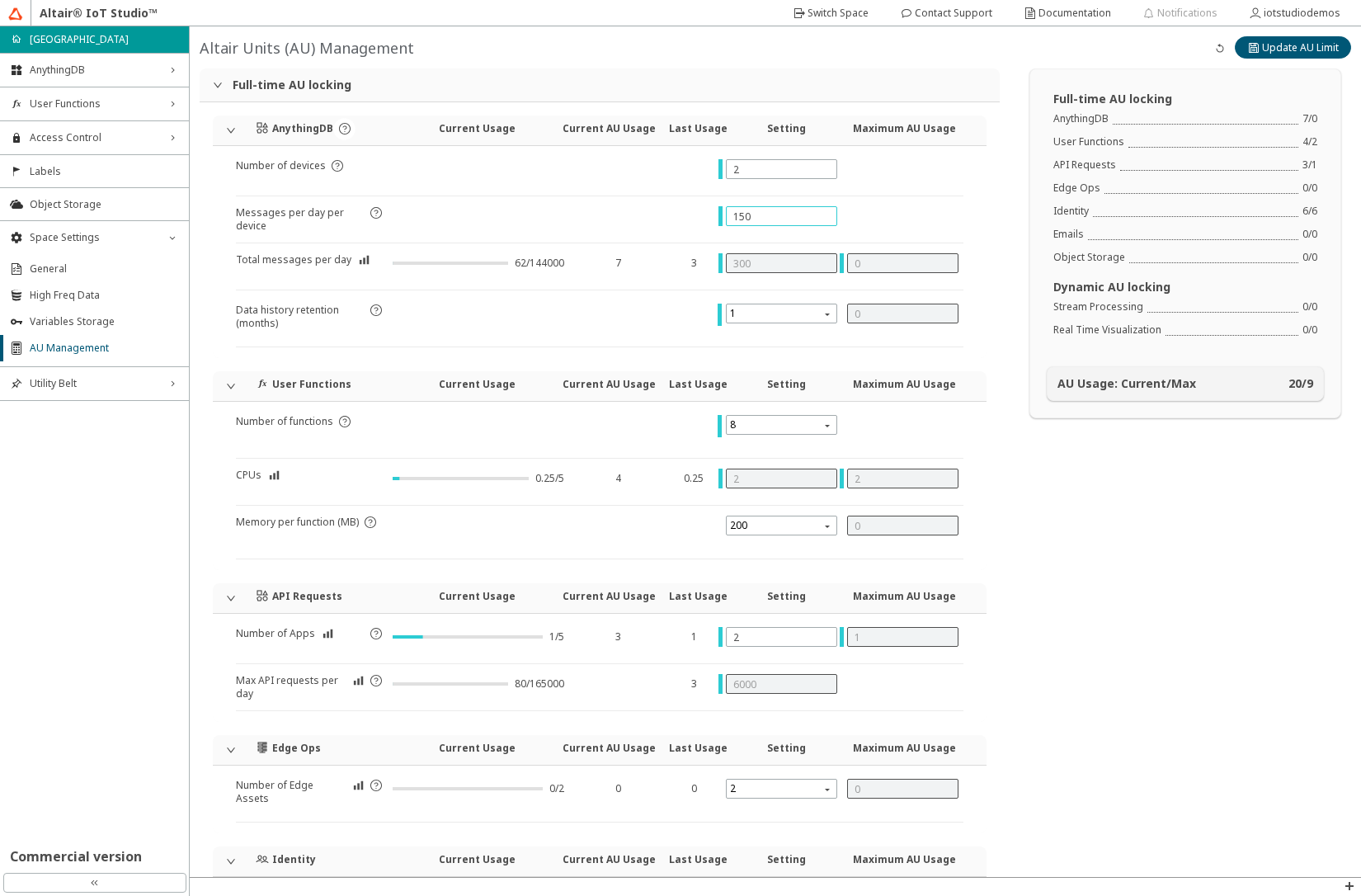
type input "5"
type input "1"
type input "51000"
type input "150"
type input "300"
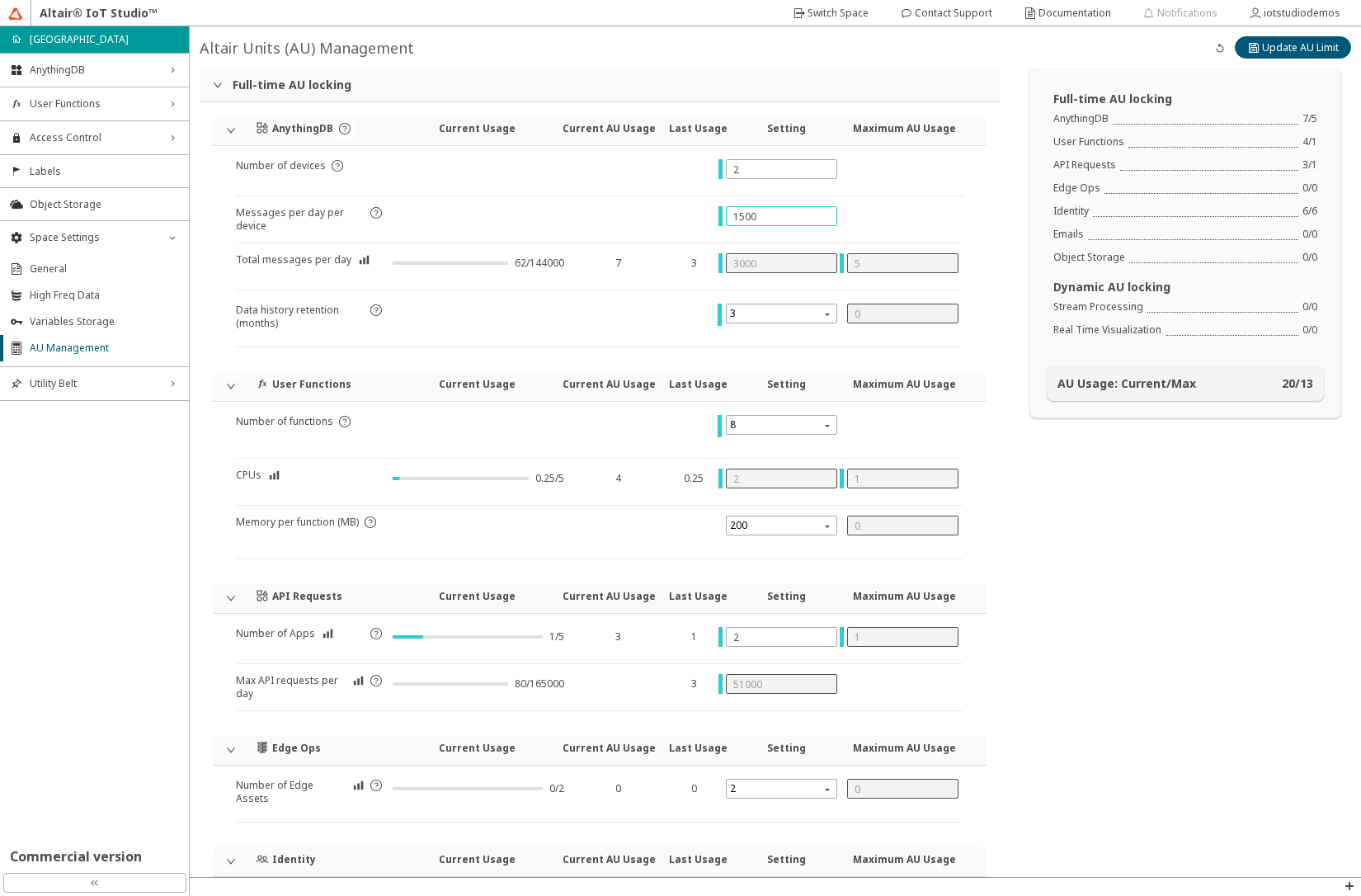
type input "0"
type input "2"
type input "6000"
type input "15"
type input "30"
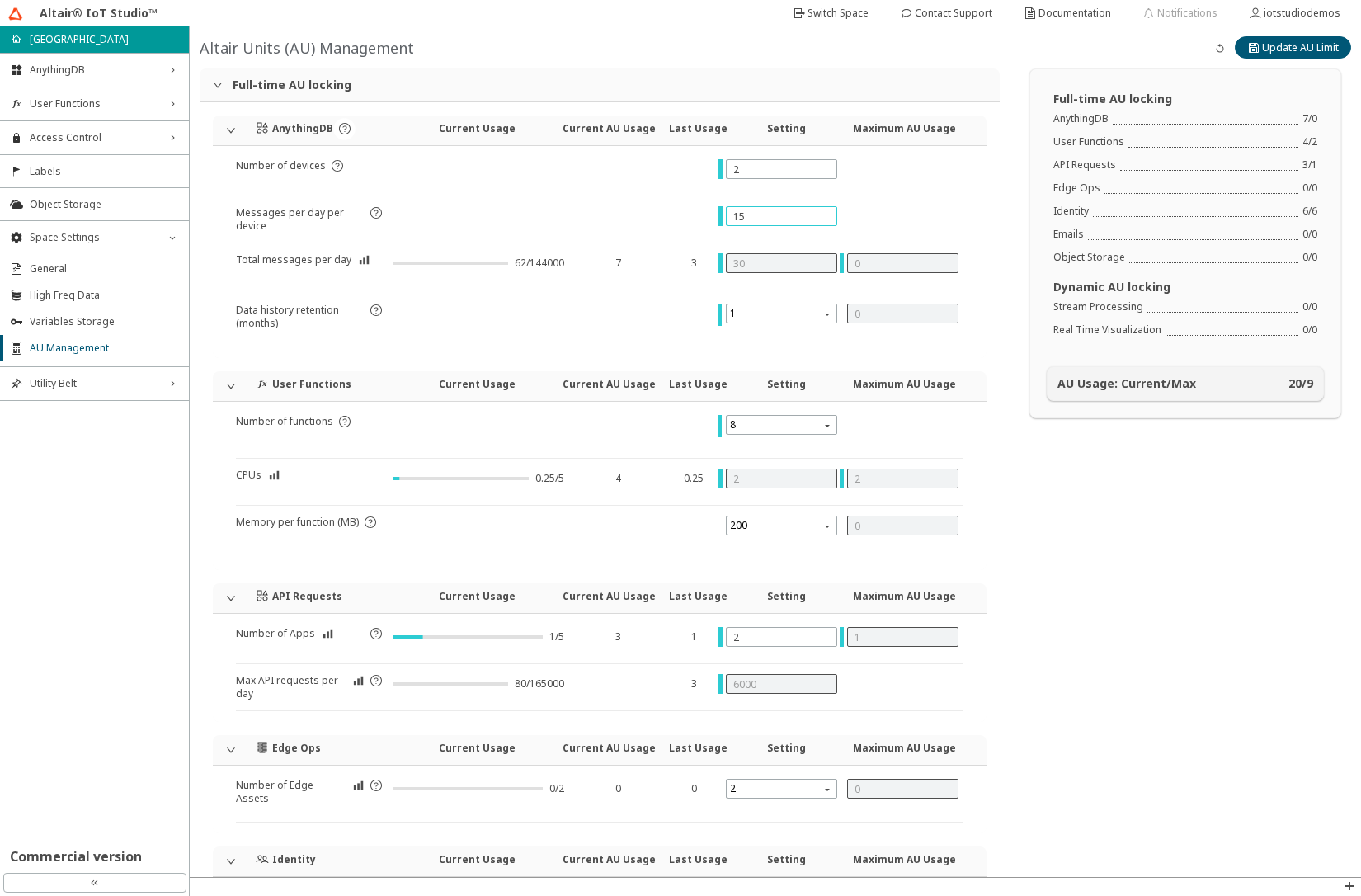
type input "1"
type input "2"
type input "10"
type input "20"
type input "100"
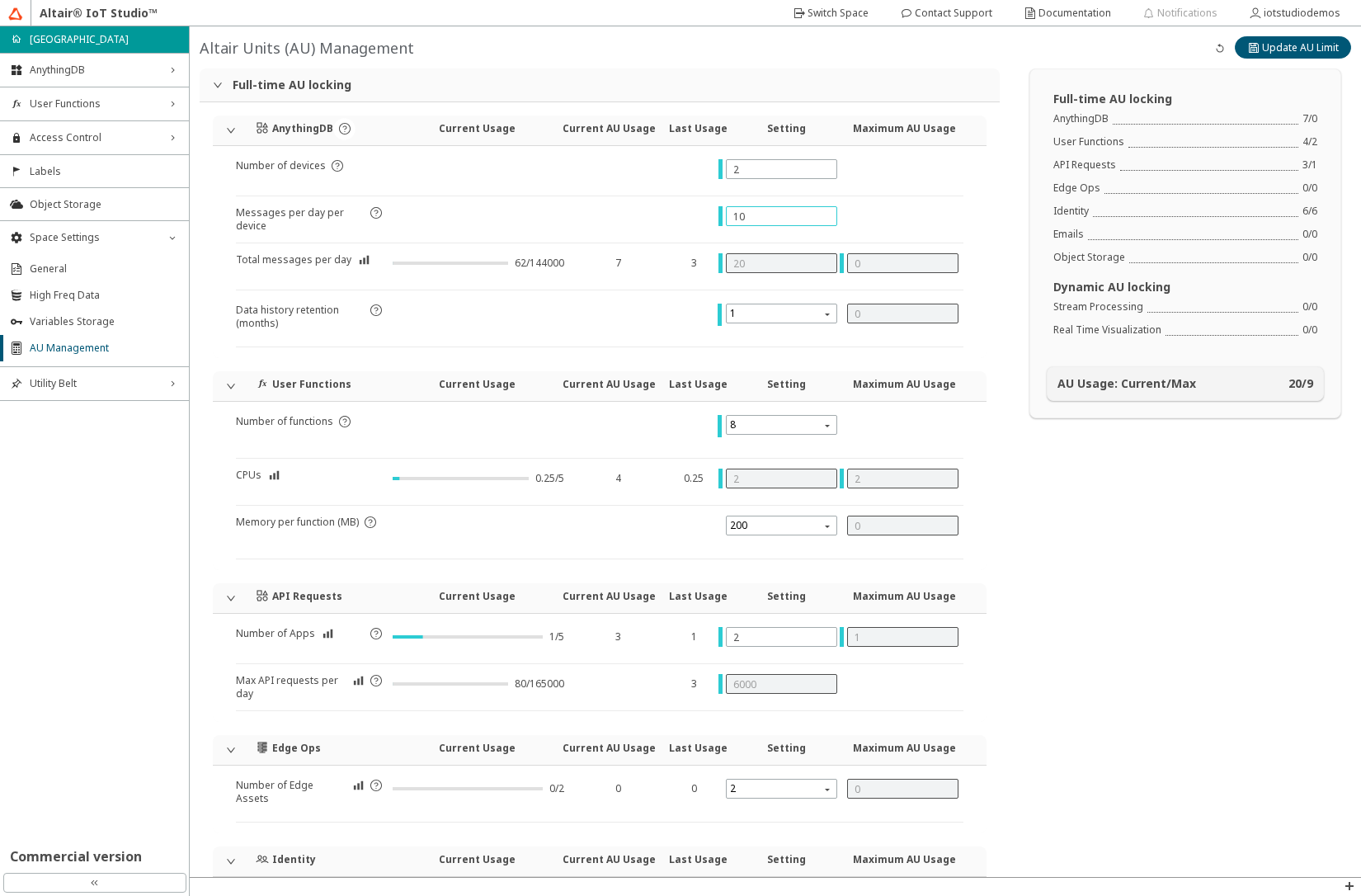
type input "200"
type input "1000"
type input "2000"
type input "1"
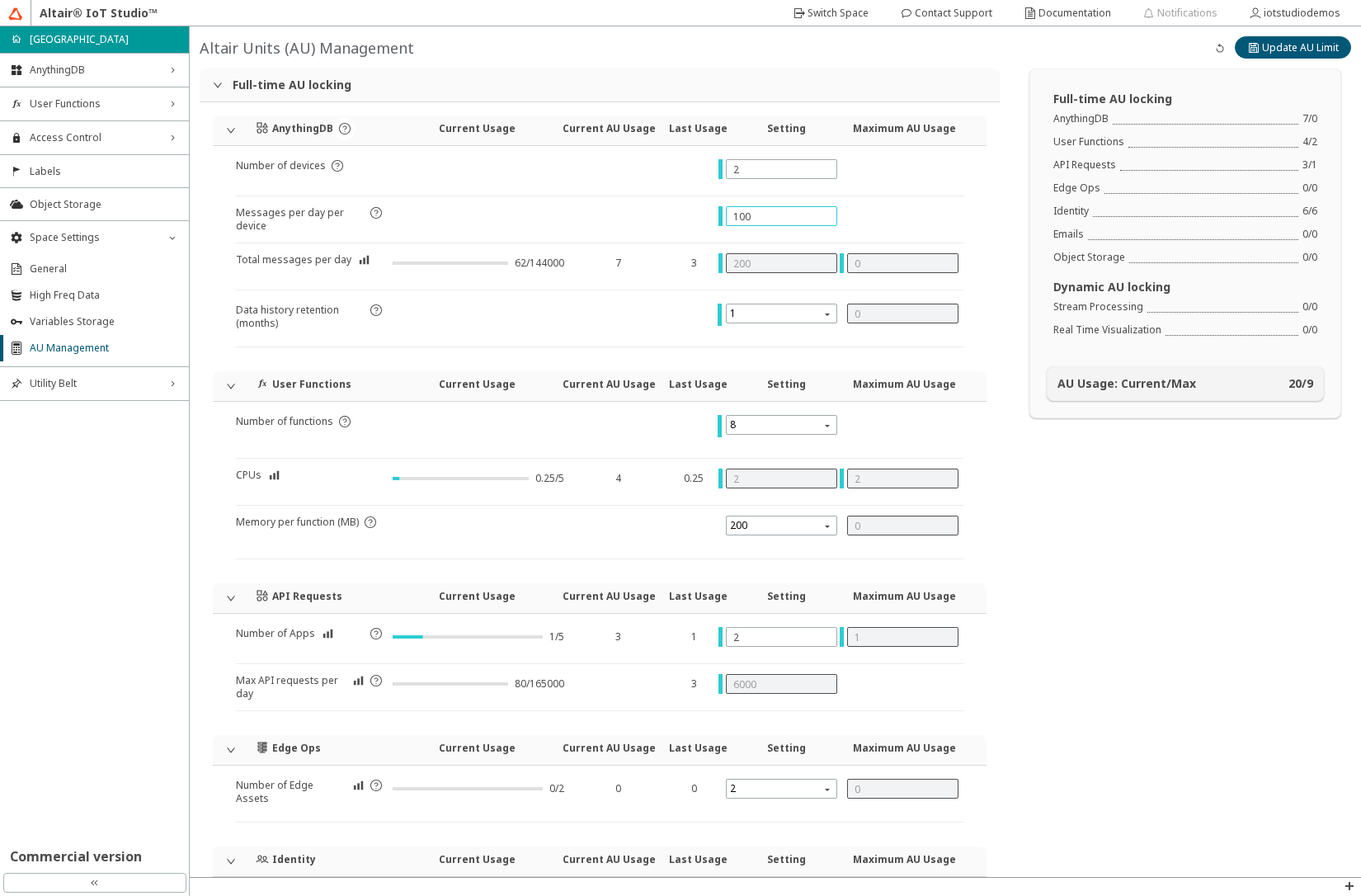
type input "51000"
click at [0, 0] on slot "Update AU Limit" at bounding box center [0, 0] width 0 height 0
type input "144000"
type input "7"
type input "5"
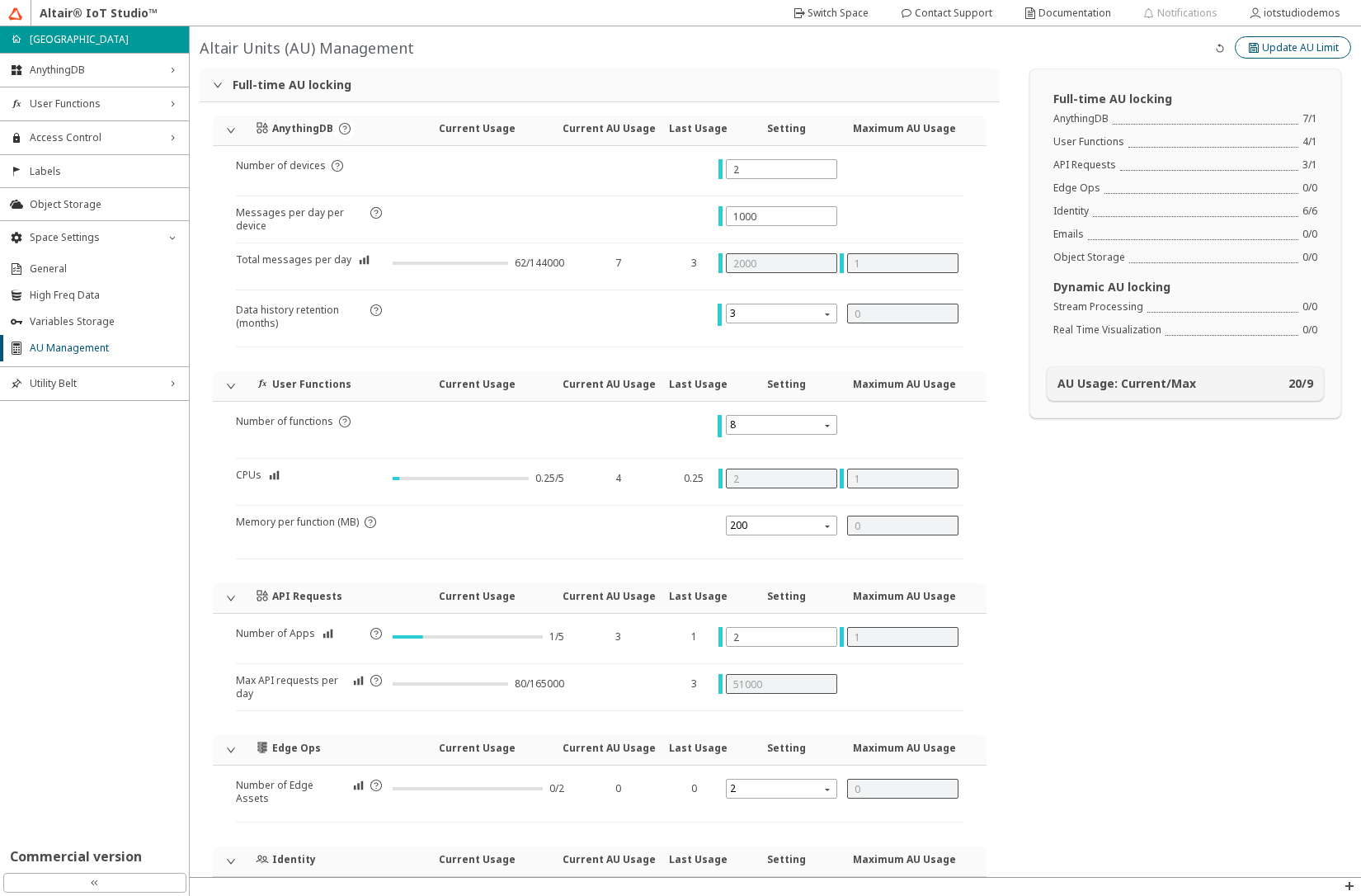
type input "4"
type input "5"
type input "3"
type input "165000"
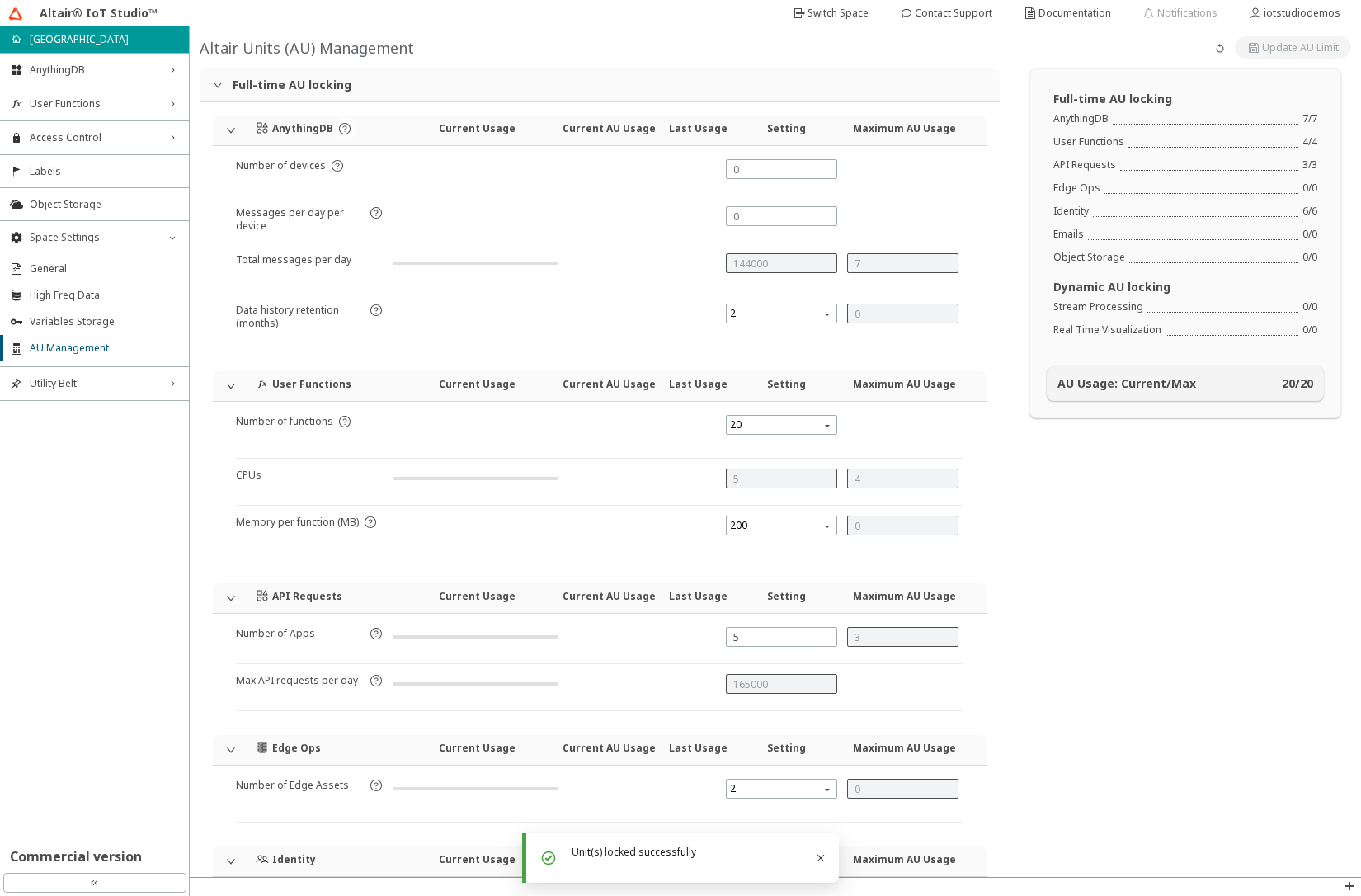
type input "2400"
type input "1"
type input "2"
type input "1"
type input "2"
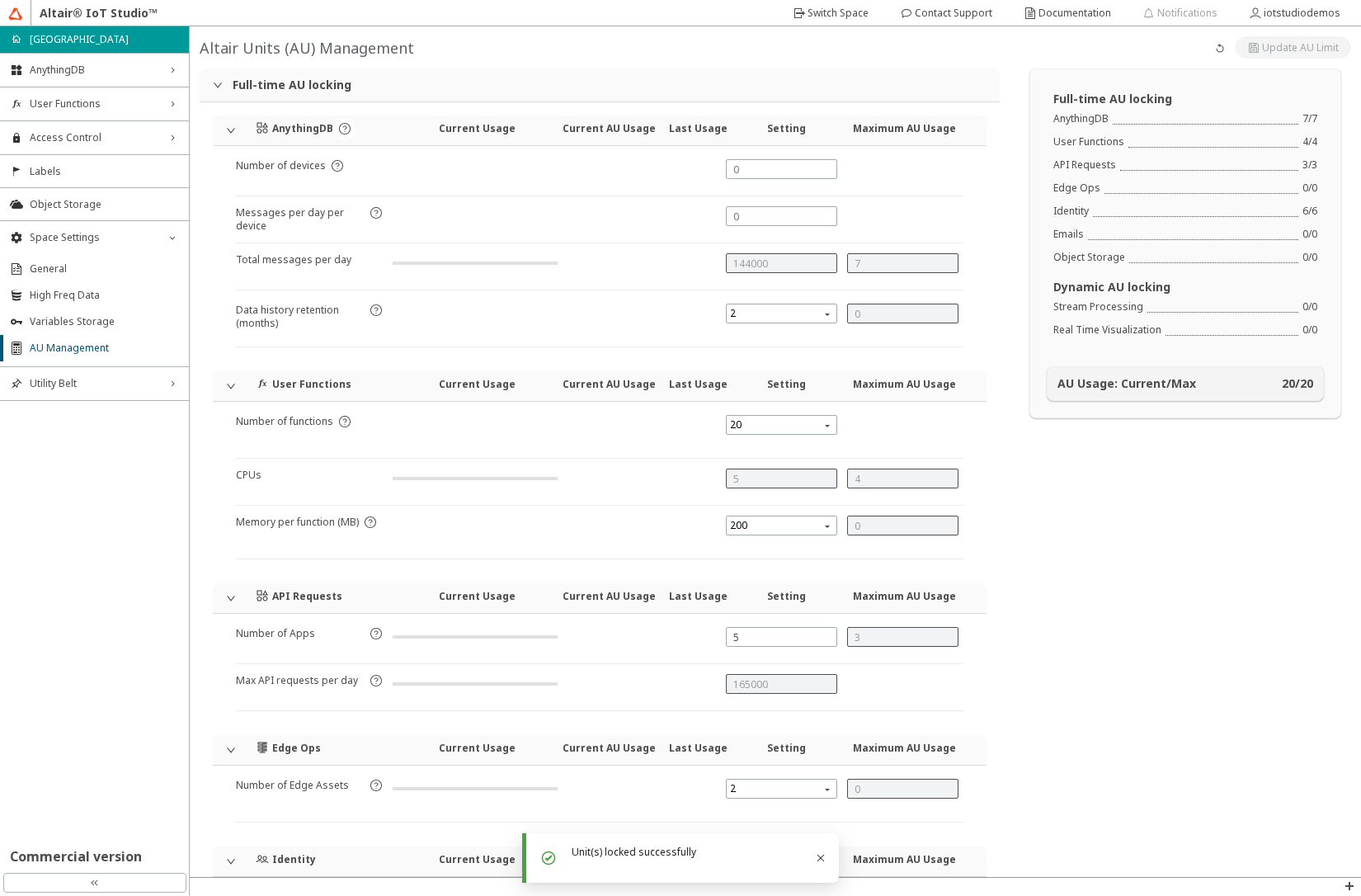
type input "1"
type input "55000"
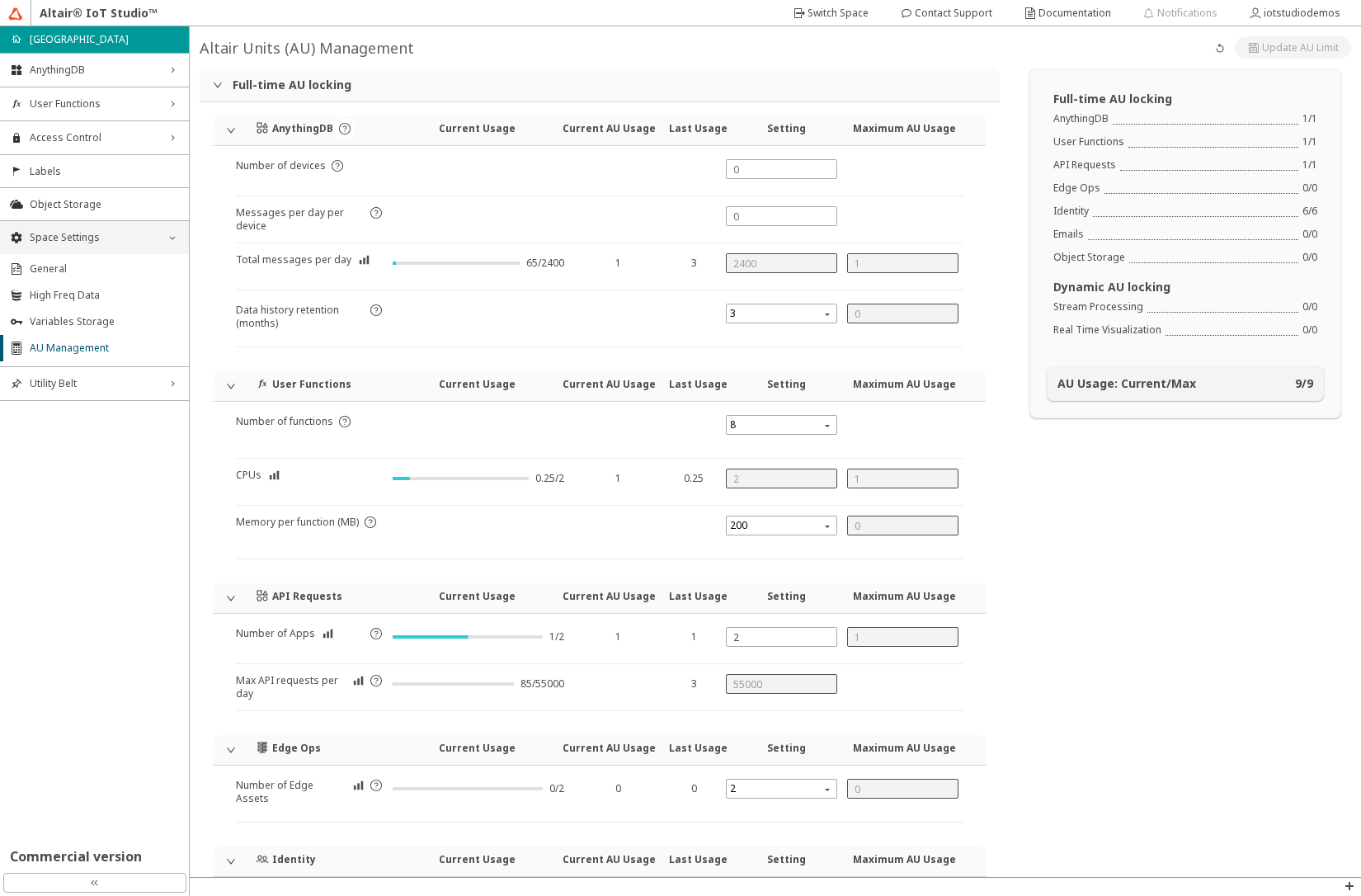
click at [171, 239] on icon "down_chevron" at bounding box center [172, 237] width 13 height 13
click at [116, 112] on div "User Functions right_chevron" at bounding box center [95, 104] width 189 height 33
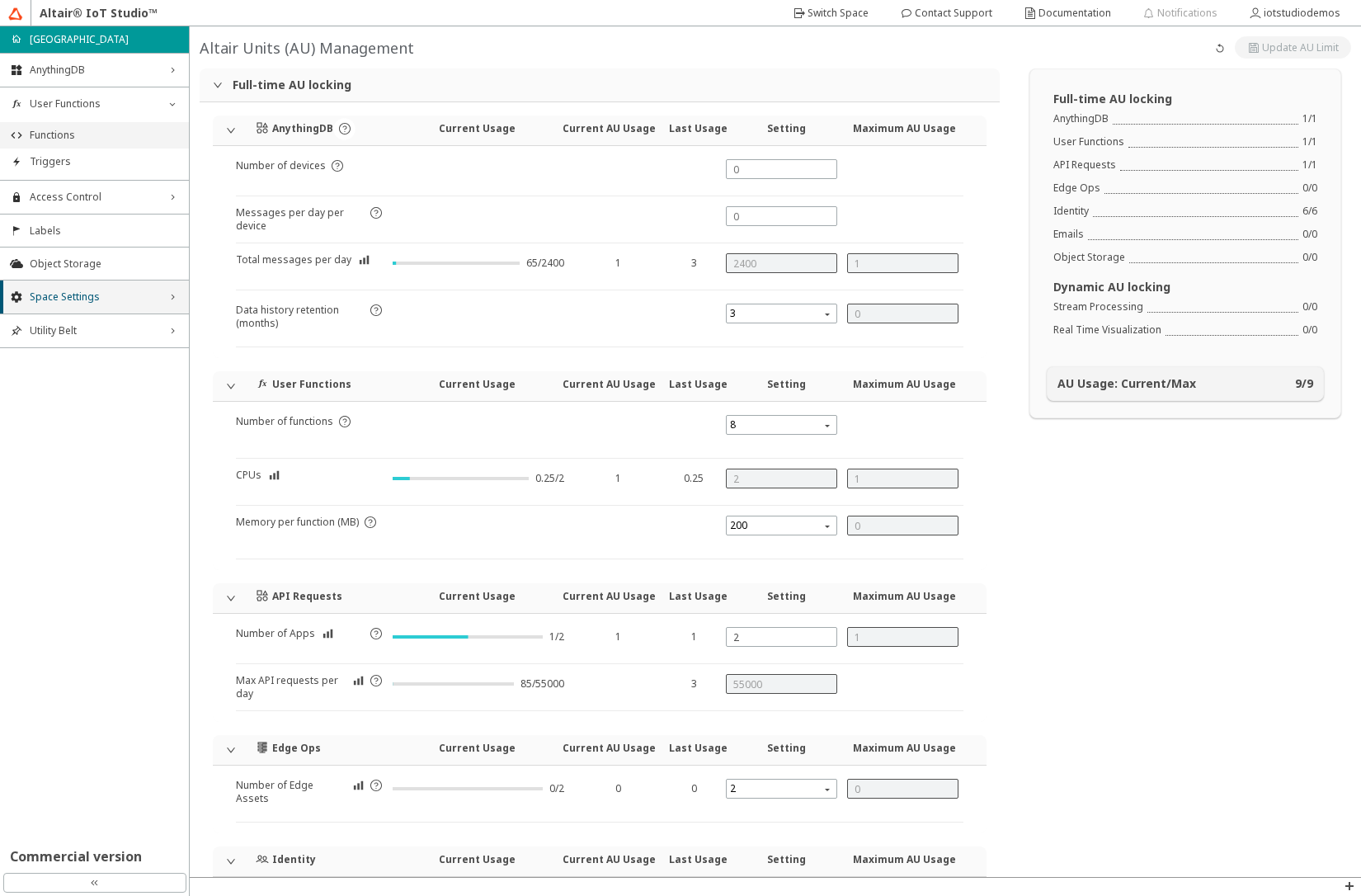
click at [116, 138] on span "Functions" at bounding box center [104, 135] width 149 height 13
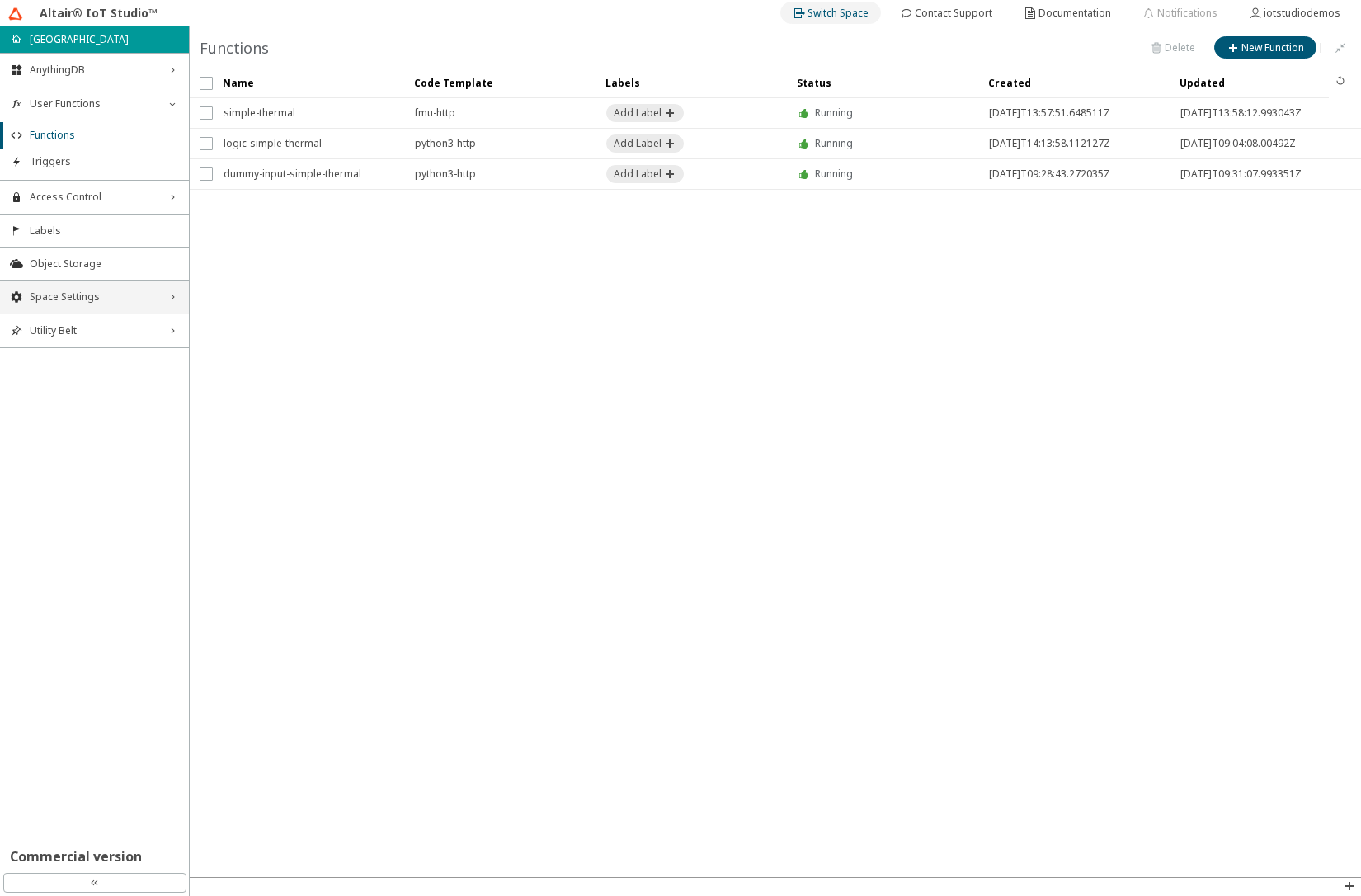
click at [0, 0] on slot "Switch Space" at bounding box center [0, 0] width 0 height 0
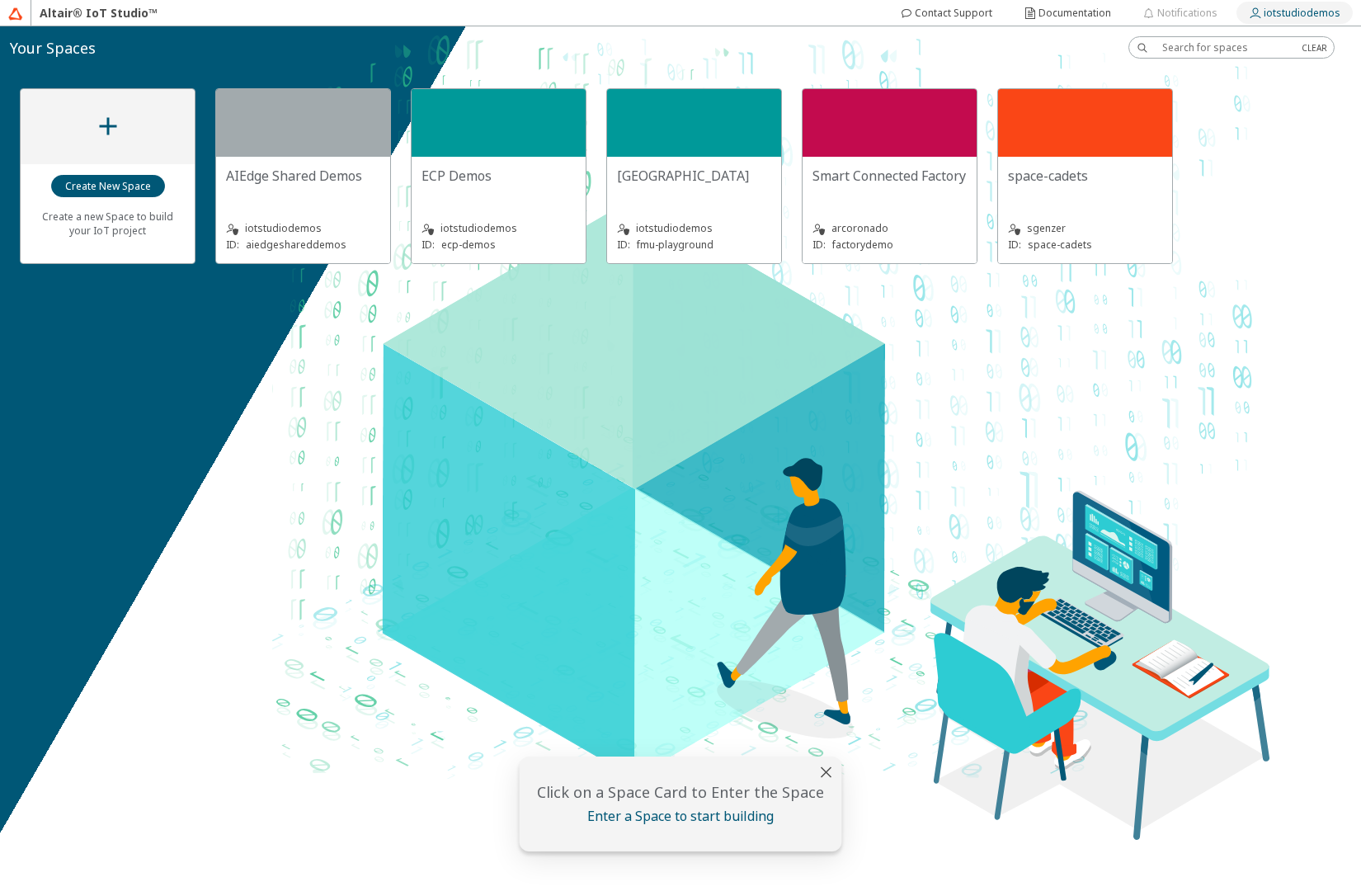
click at [0, 0] on slot "iotstudiodemos" at bounding box center [0, 0] width 0 height 0
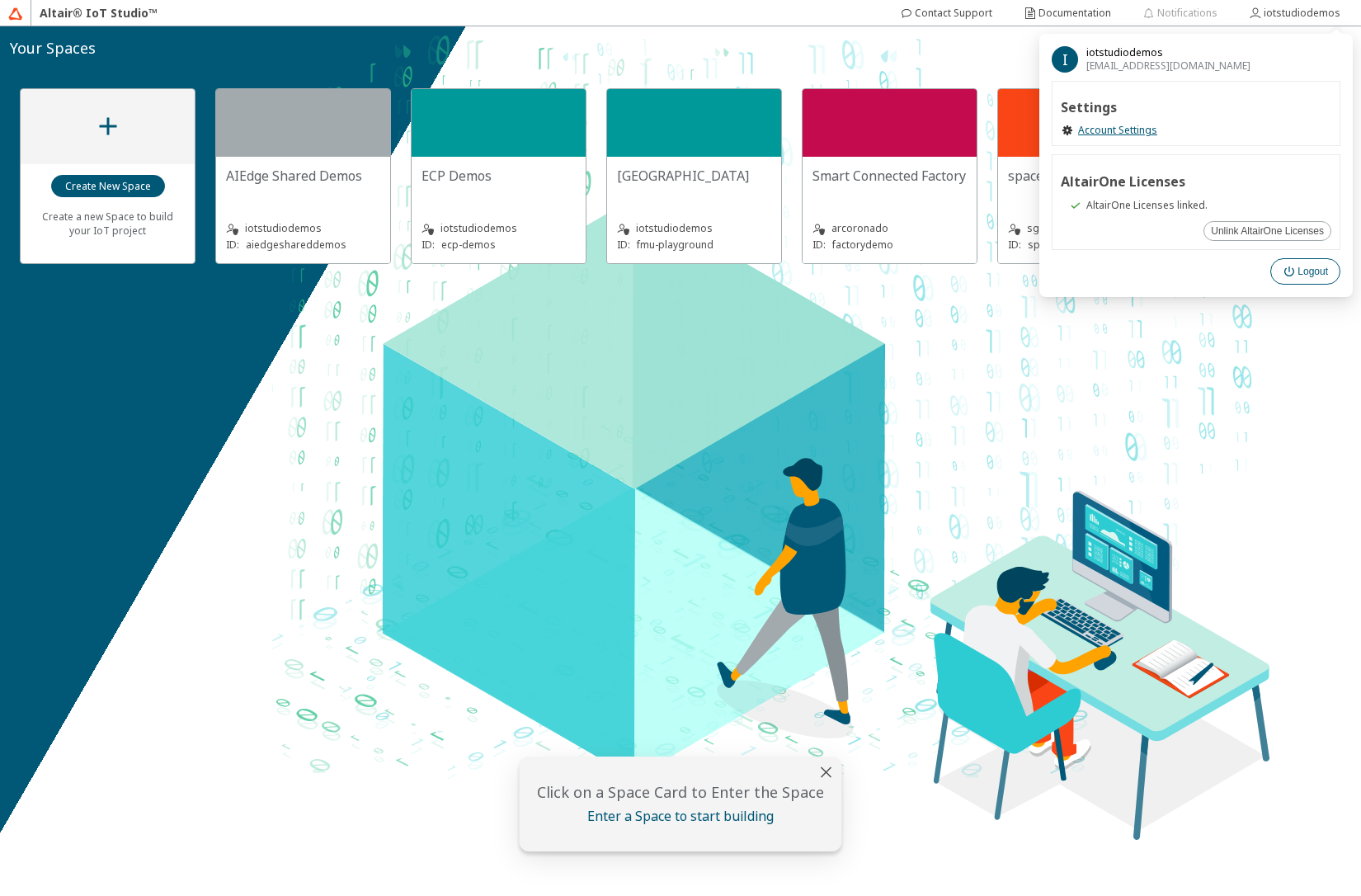
click at [0, 0] on slot "Logout" at bounding box center [0, 0] width 0 height 0
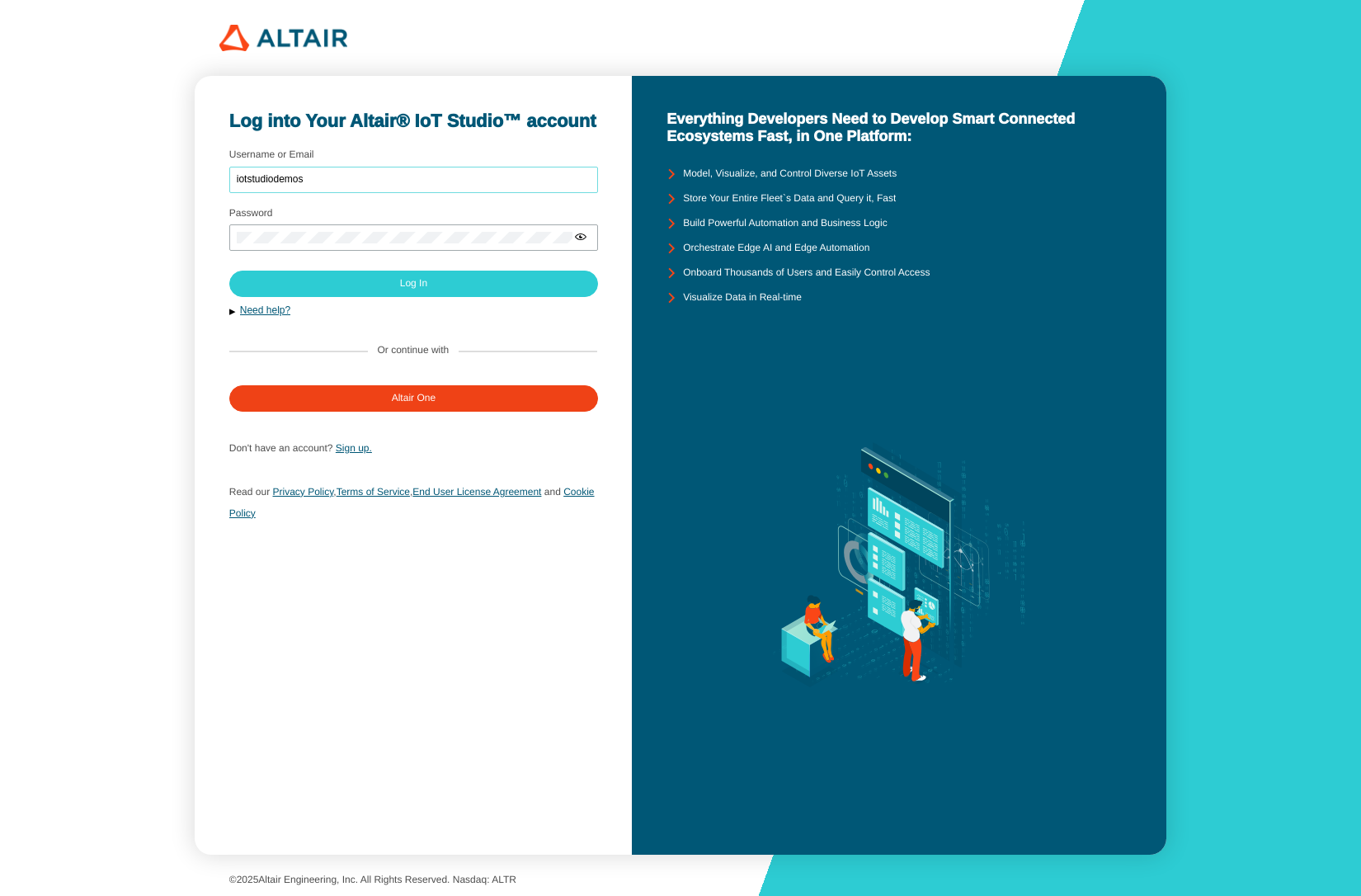
click at [343, 177] on input "iotstudiodemos" at bounding box center [413, 179] width 354 height 12
type input "mschoones"
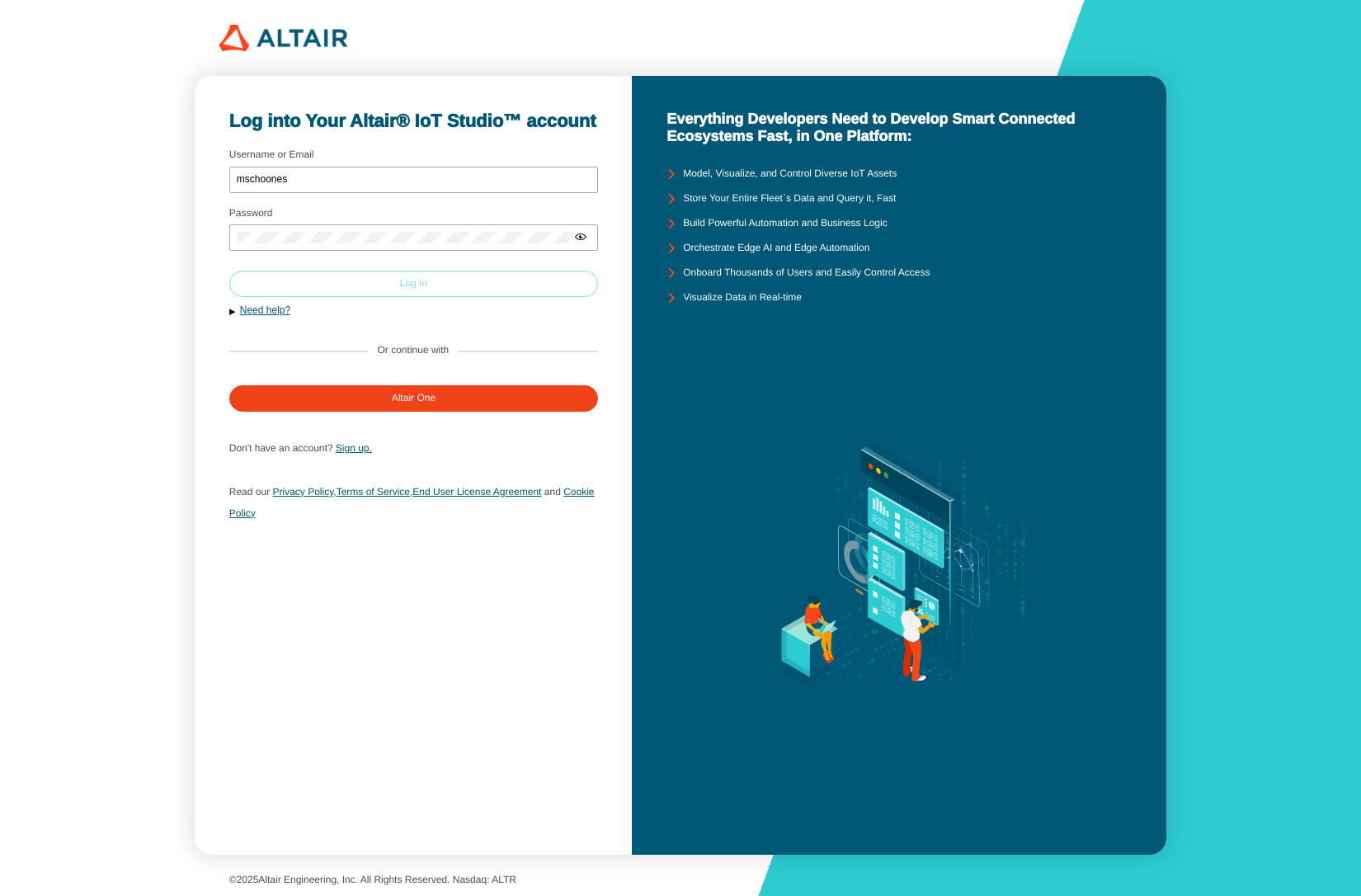
click at [370, 286] on paper-button "Log In" at bounding box center [413, 284] width 369 height 27
